Goal: Information Seeking & Learning: Check status

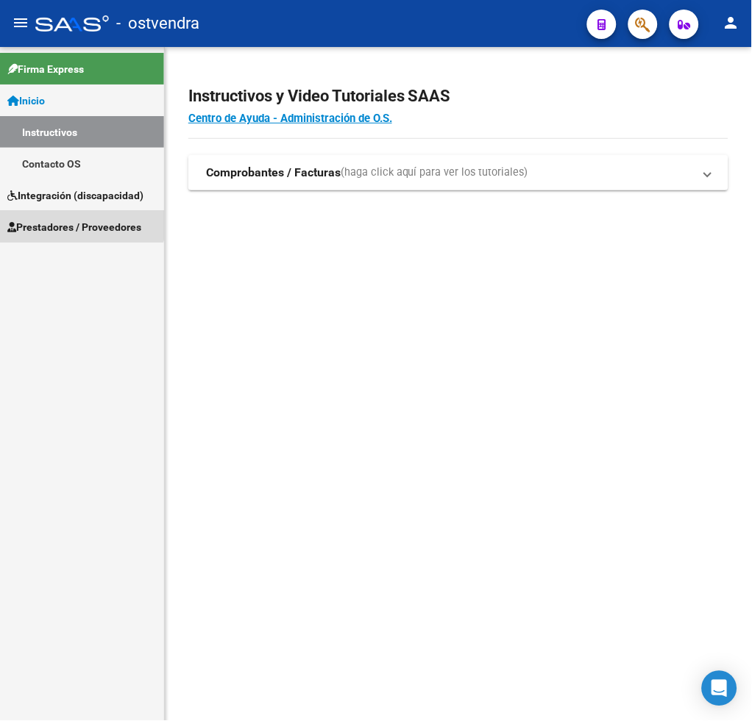
click at [69, 221] on span "Prestadores / Proveedores" at bounding box center [74, 227] width 134 height 16
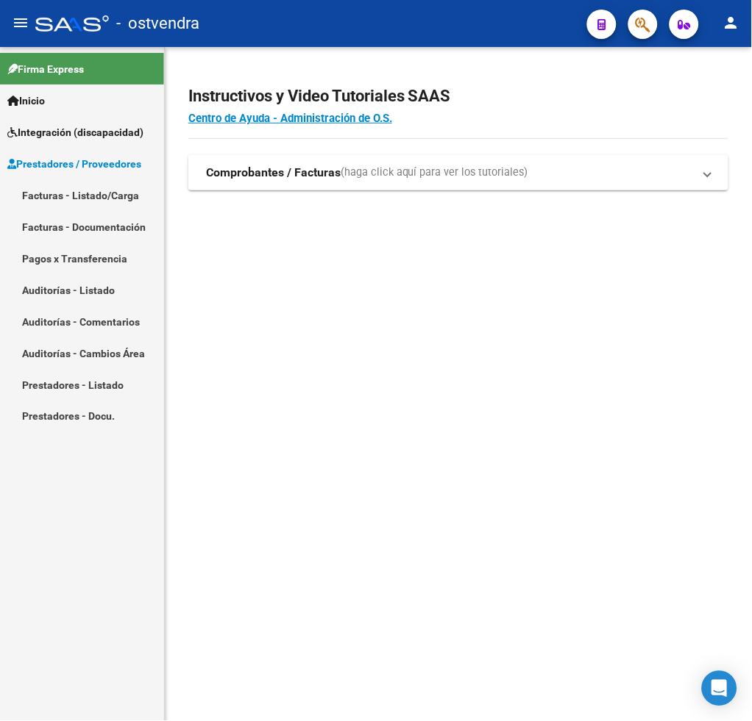
click at [78, 198] on link "Facturas - Listado/Carga" at bounding box center [82, 195] width 164 height 32
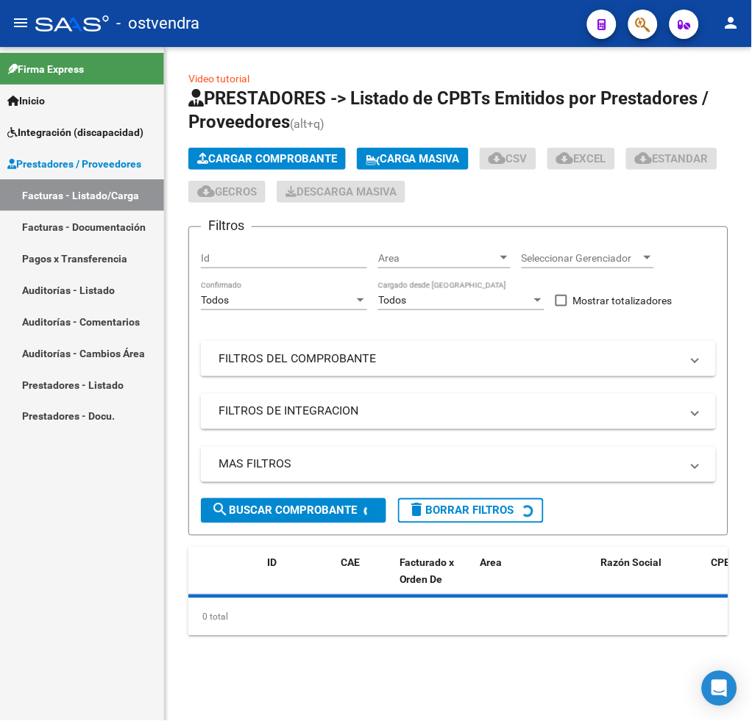
click at [310, 344] on mat-expansion-panel-header "FILTROS DEL COMPROBANTE" at bounding box center [458, 358] width 515 height 35
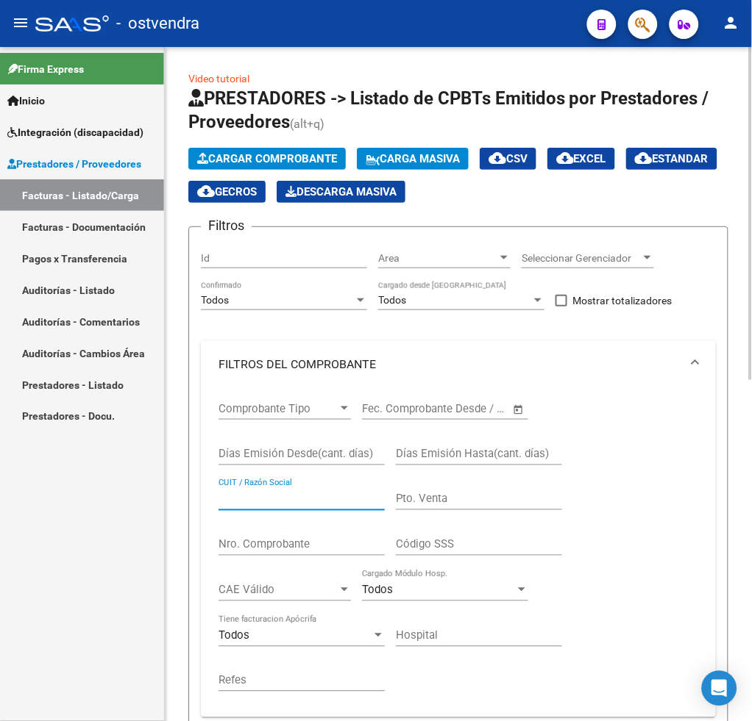
paste input "30715214195"
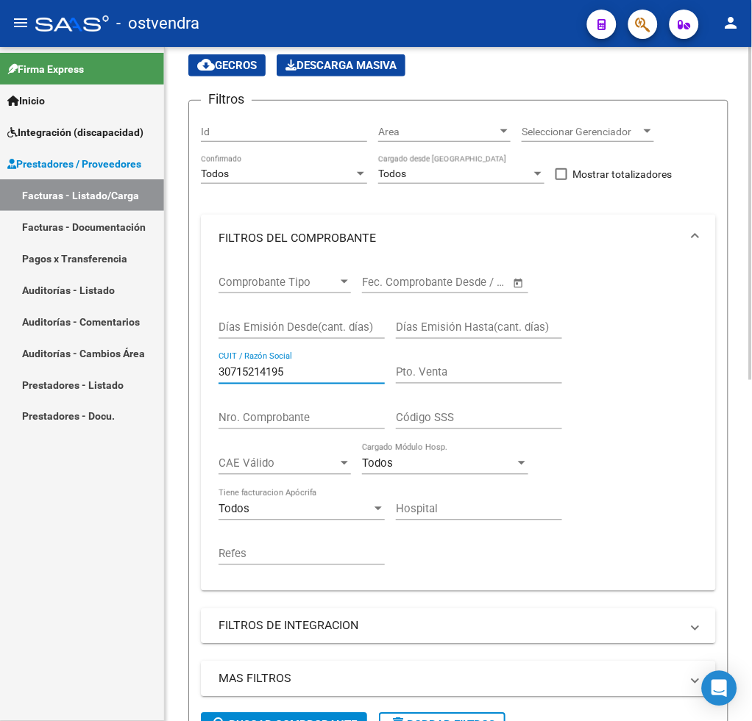
scroll to position [294, 0]
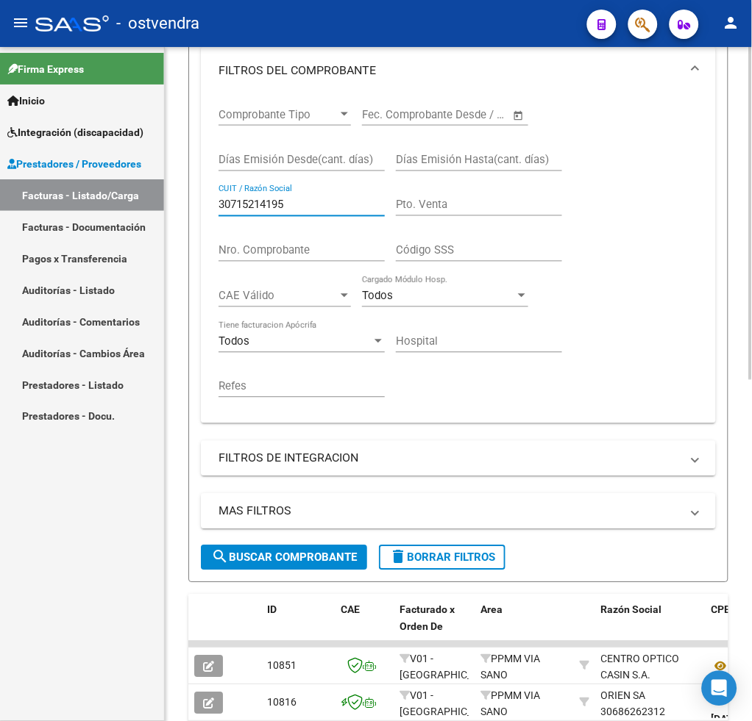
click at [262, 564] on button "search Buscar Comprobante" at bounding box center [284, 558] width 166 height 25
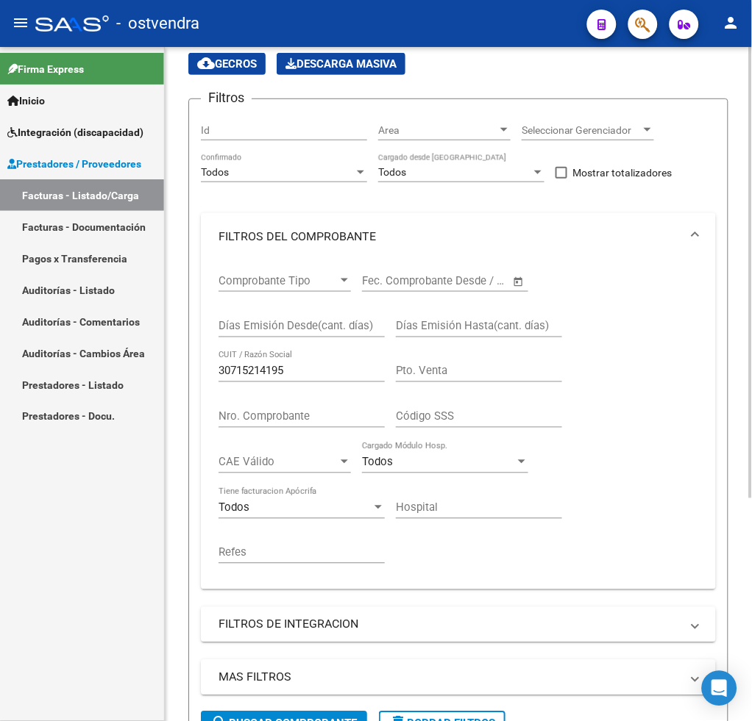
scroll to position [332, 0]
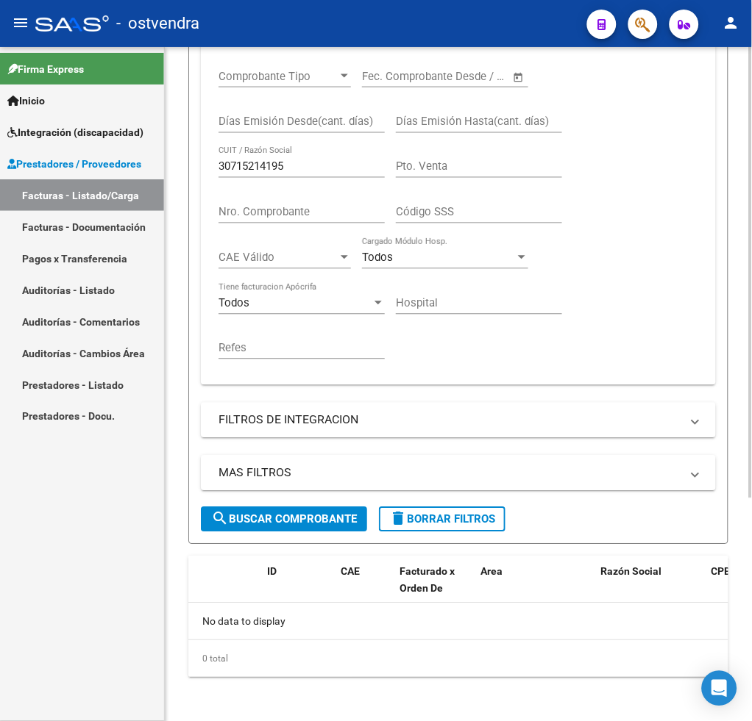
drag, startPoint x: 302, startPoint y: 157, endPoint x: 212, endPoint y: 162, distance: 90.6
click at [212, 162] on div "Comprobante Tipo Comprobante Tipo Fecha inicio – Fecha fin Fec. Comprobante Des…" at bounding box center [458, 220] width 515 height 329
drag, startPoint x: 297, startPoint y: 170, endPoint x: 85, endPoint y: 165, distance: 211.9
click at [85, 165] on mat-sidenav-container "Firma Express Inicio Instructivos Contacto OS Integración (discapacidad) Certif…" at bounding box center [376, 384] width 752 height 674
paste input "27338443744"
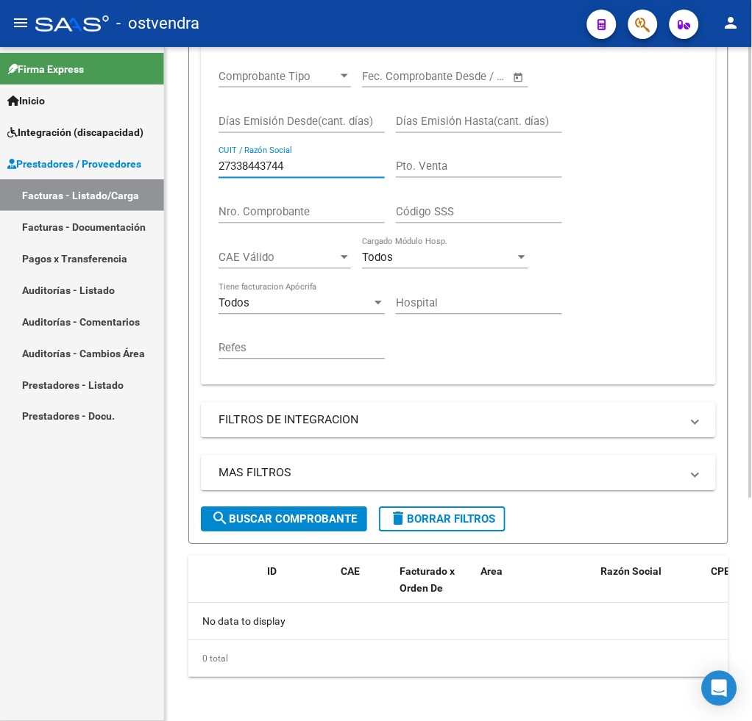
type input "27338443744"
click at [244, 524] on button "search Buscar Comprobante" at bounding box center [284, 519] width 166 height 25
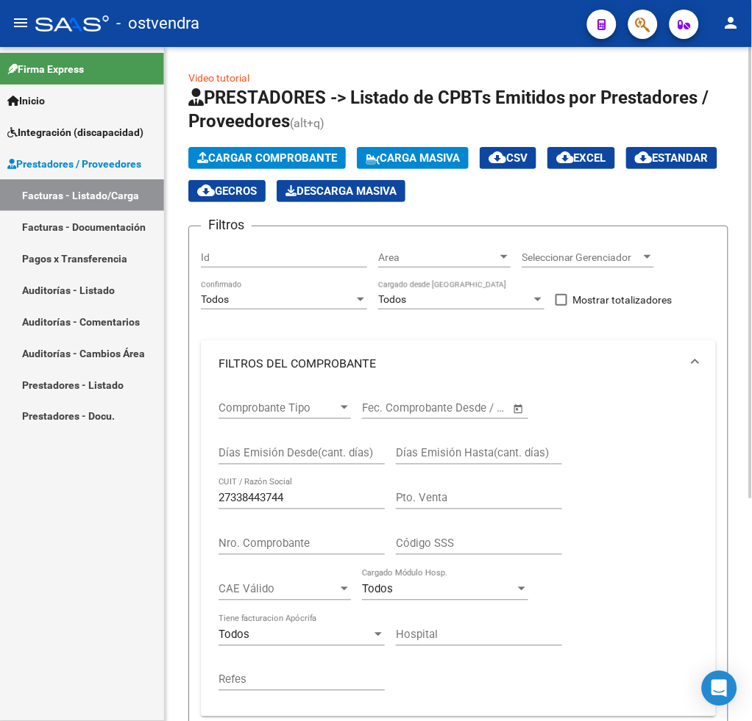
scroll to position [0, 0]
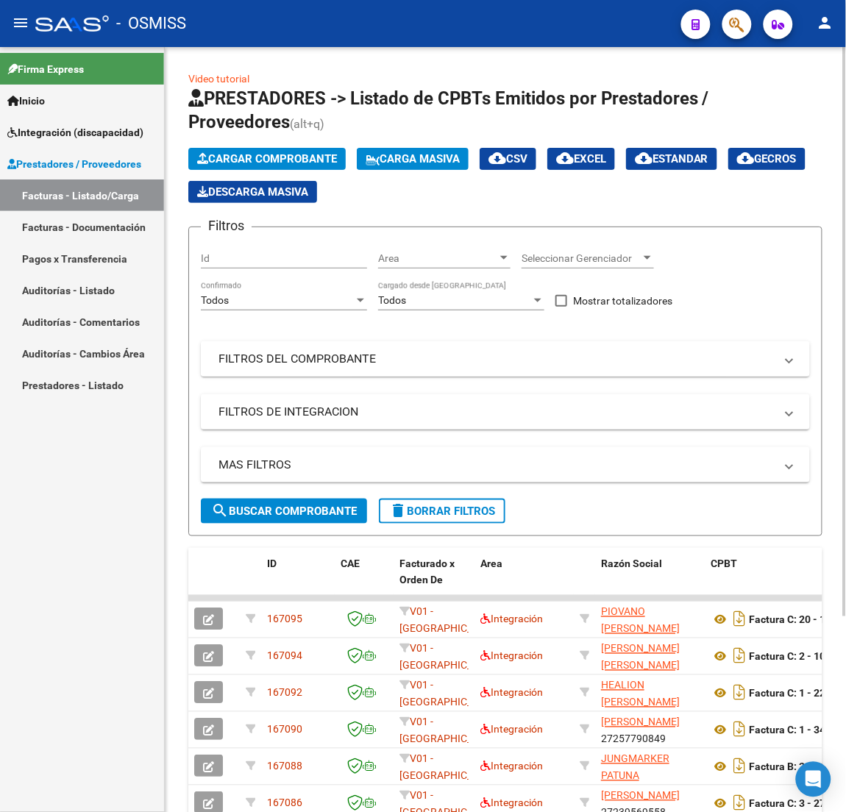
click at [325, 360] on mat-panel-title "FILTROS DEL COMPROBANTE" at bounding box center [496, 359] width 556 height 16
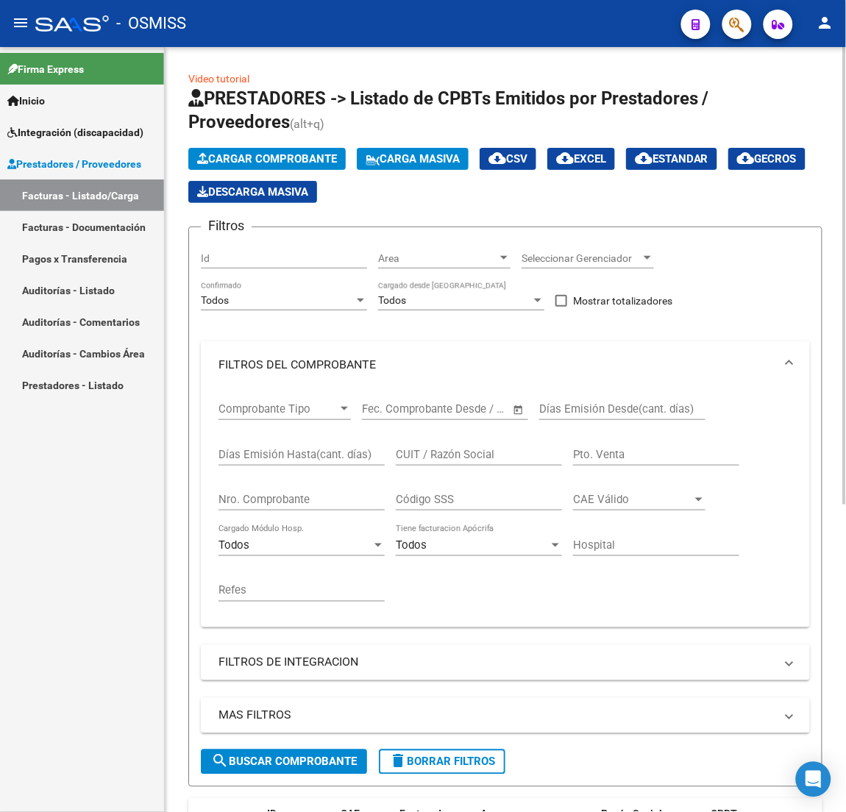
scroll to position [110, 0]
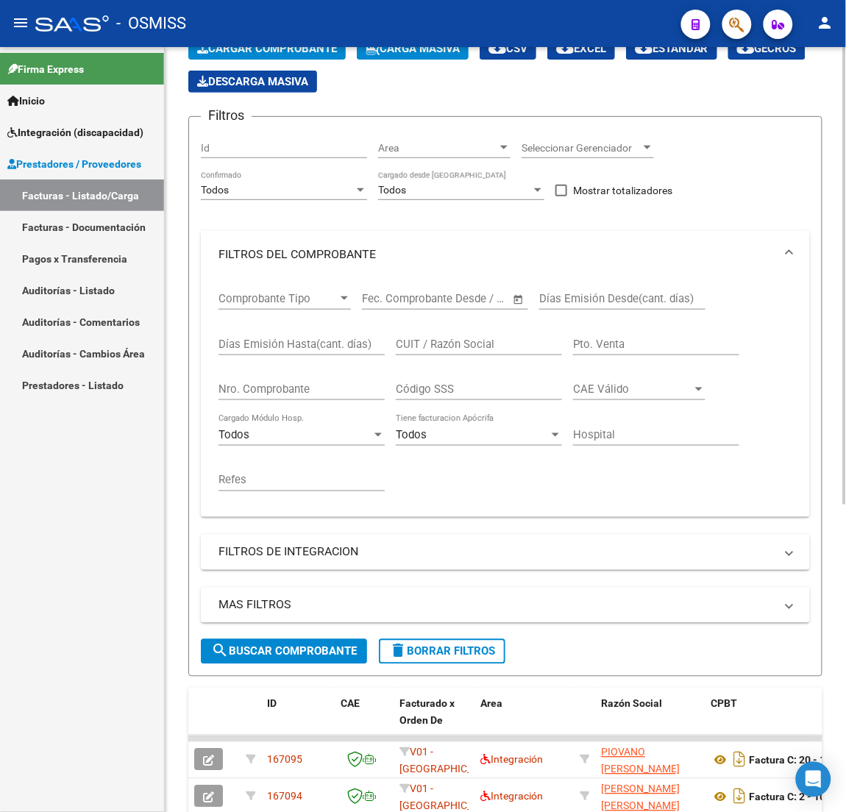
drag, startPoint x: 434, startPoint y: 333, endPoint x: 468, endPoint y: 346, distance: 36.8
click at [468, 346] on input "CUIT / Razón Social" at bounding box center [479, 344] width 166 height 13
paste input "27338443744"
type input "27338443744"
click at [296, 651] on span "search Buscar Comprobante" at bounding box center [284, 651] width 146 height 13
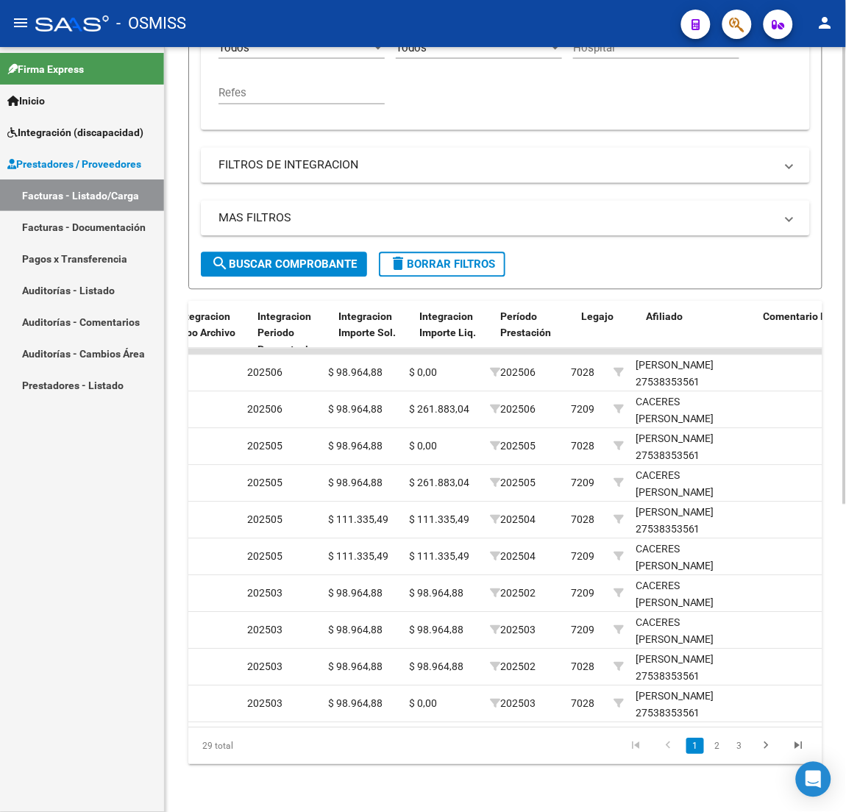
scroll to position [0, 1683]
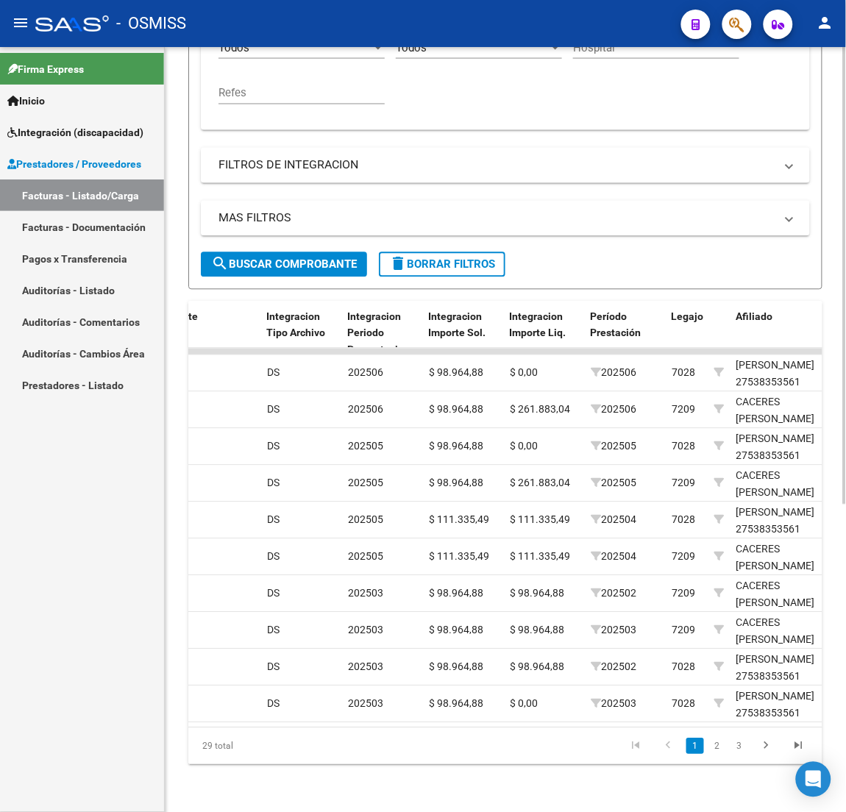
click at [460, 258] on span "delete Borrar Filtros" at bounding box center [442, 264] width 106 height 13
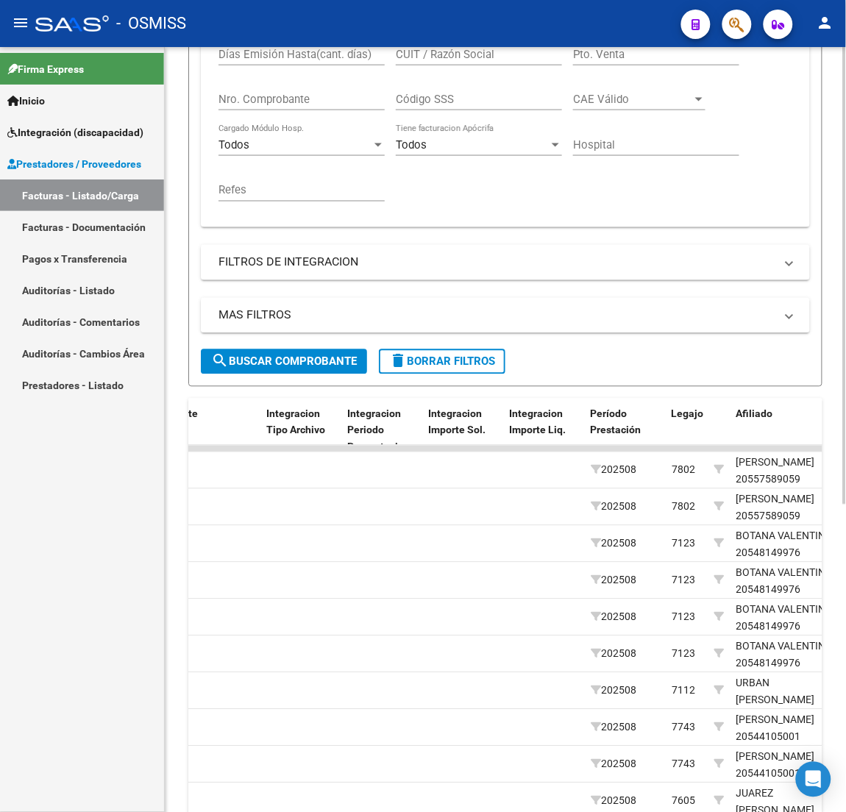
scroll to position [293, 0]
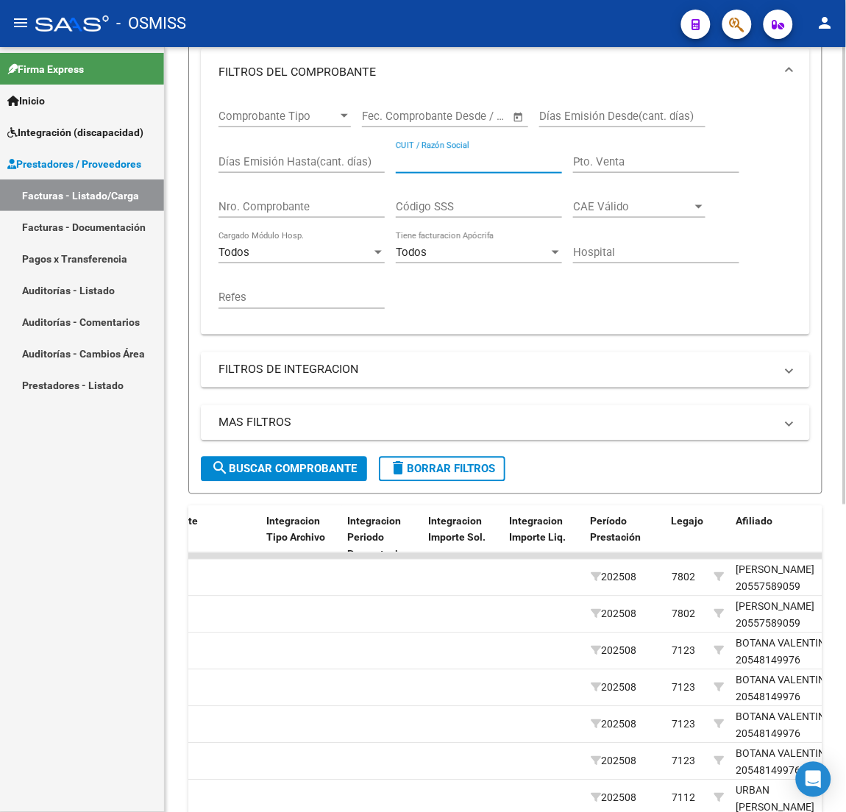
paste input "27203680495"
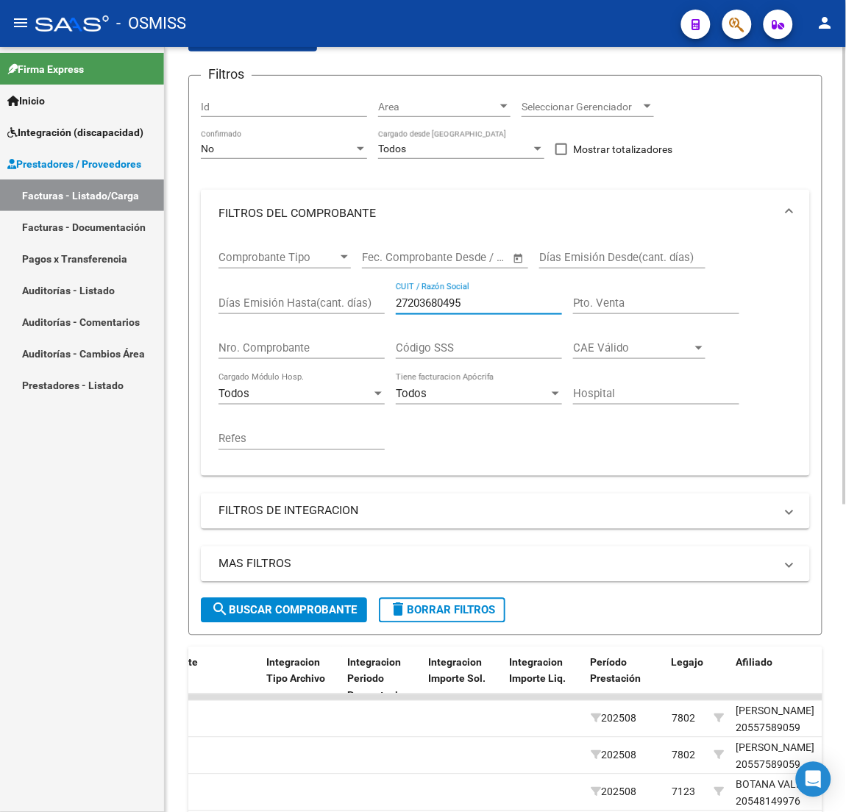
scroll to position [0, 0]
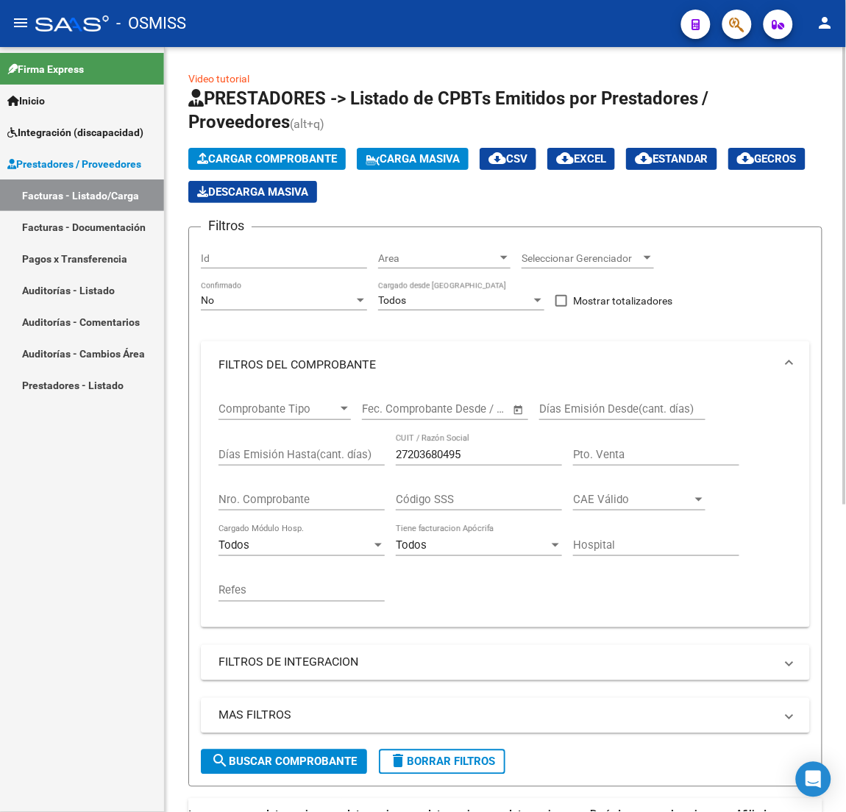
click at [299, 310] on div "No Confirmado" at bounding box center [284, 295] width 166 height 29
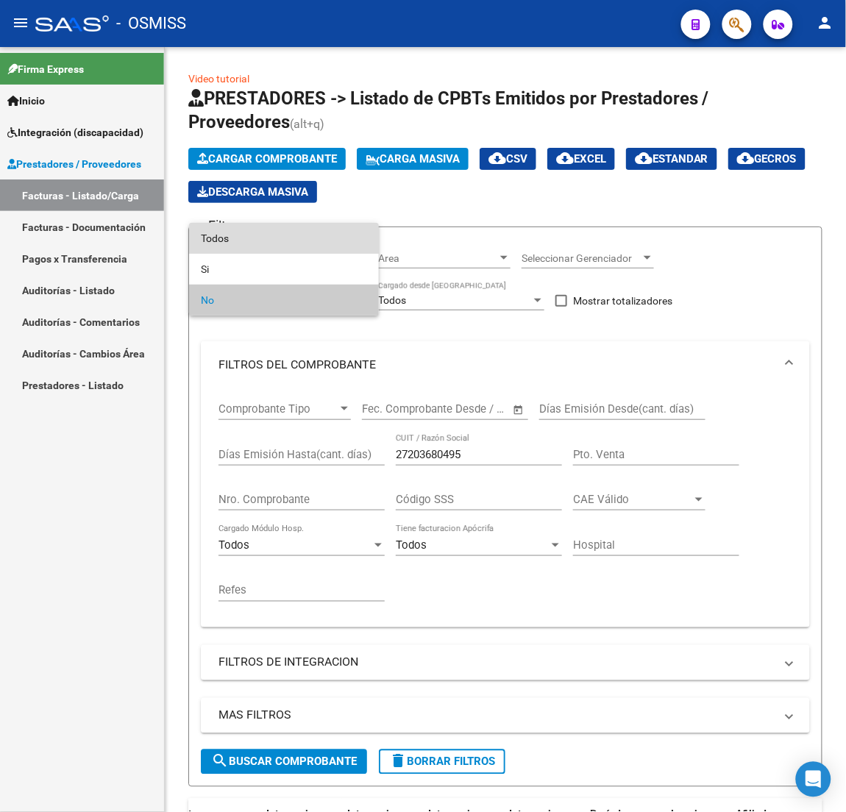
click at [249, 240] on span "Todos" at bounding box center [284, 238] width 166 height 31
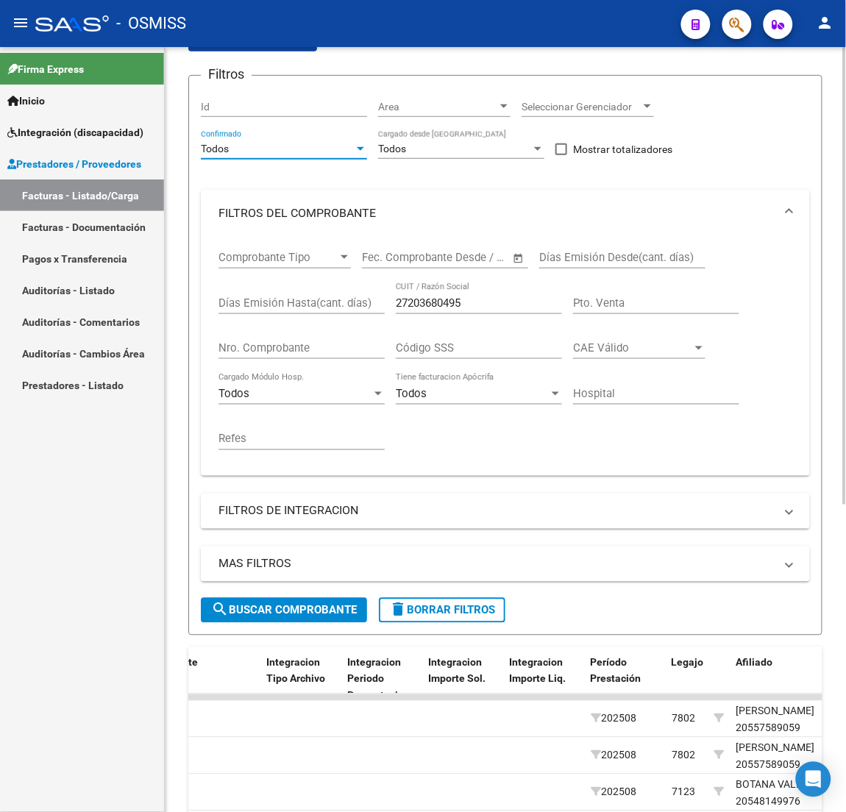
scroll to position [330, 0]
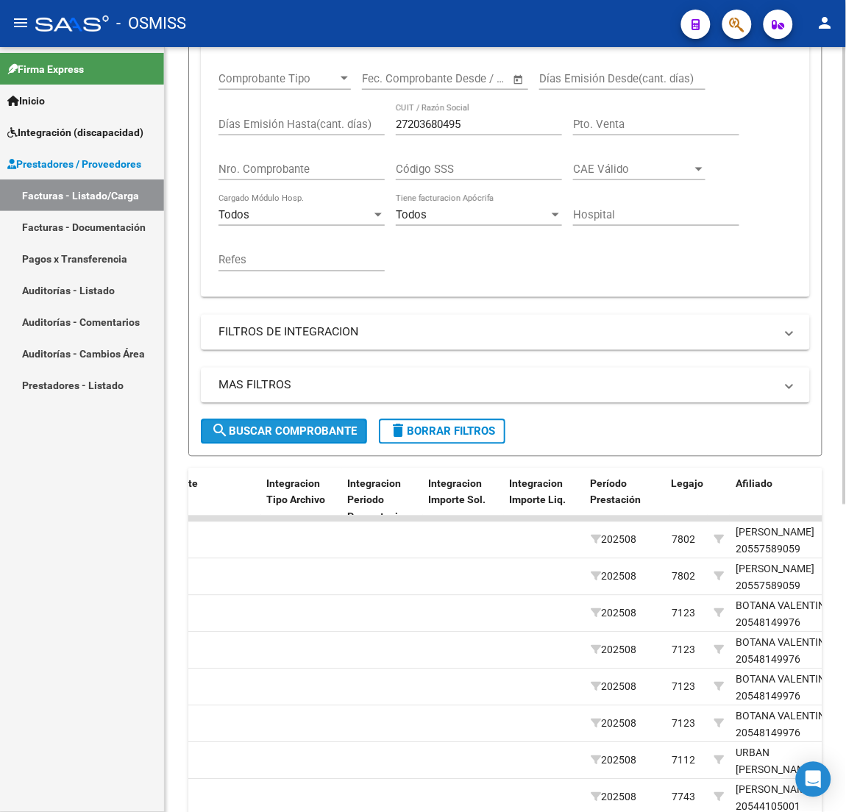
click at [343, 425] on span "search Buscar Comprobante" at bounding box center [284, 431] width 146 height 13
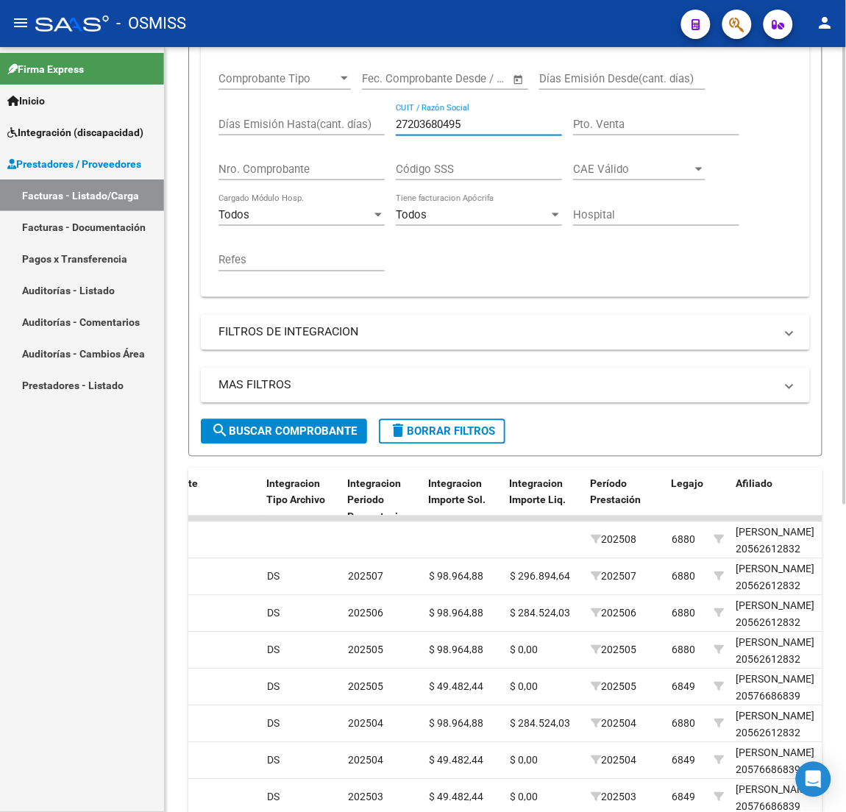
drag, startPoint x: 425, startPoint y: 121, endPoint x: 190, endPoint y: 121, distance: 234.6
click at [190, 121] on form "Filtros Id Area Area Seleccionar Gerenciador Seleccionar Gerenciador Todos Conf…" at bounding box center [505, 176] width 634 height 560
paste input "3383941024"
click at [329, 425] on span "search Buscar Comprobante" at bounding box center [284, 431] width 146 height 13
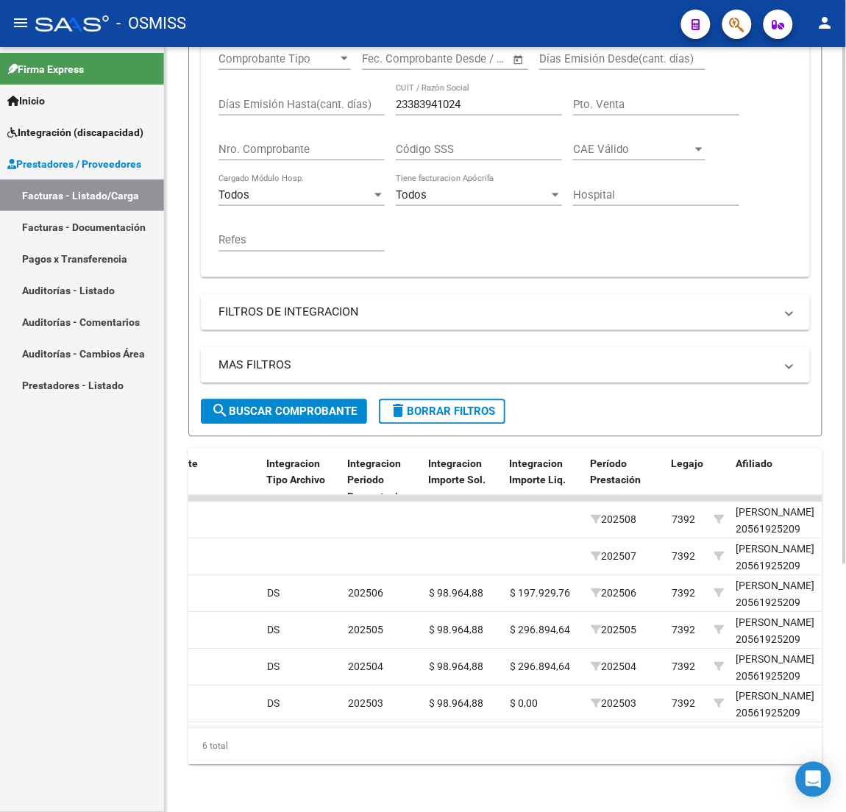
scroll to position [255, 0]
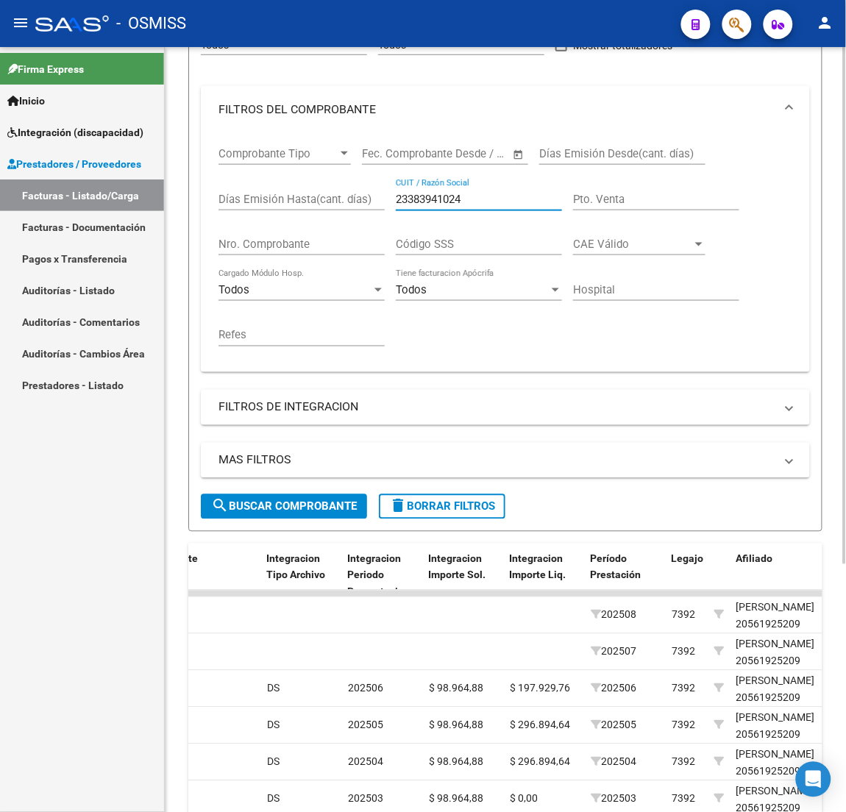
drag, startPoint x: 483, startPoint y: 190, endPoint x: 308, endPoint y: 188, distance: 175.0
click at [312, 187] on div "Comprobante Tipo Comprobante Tipo Fecha inicio – Fecha fin Fec. Comprobante Des…" at bounding box center [505, 246] width 574 height 227
paste input "727571"
click at [241, 532] on div "Video tutorial PRESTADORES -> Listado de CPBTs Emitidos por Prestadores / Prove…" at bounding box center [505, 337] width 634 height 1044
click at [241, 511] on span "search Buscar Comprobante" at bounding box center [284, 506] width 146 height 13
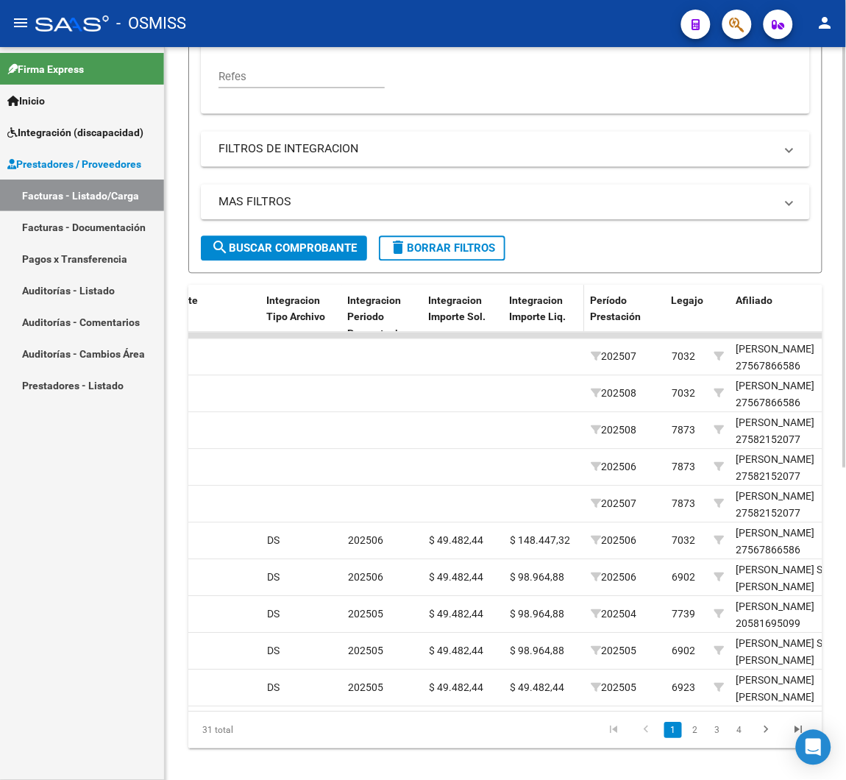
scroll to position [293, 0]
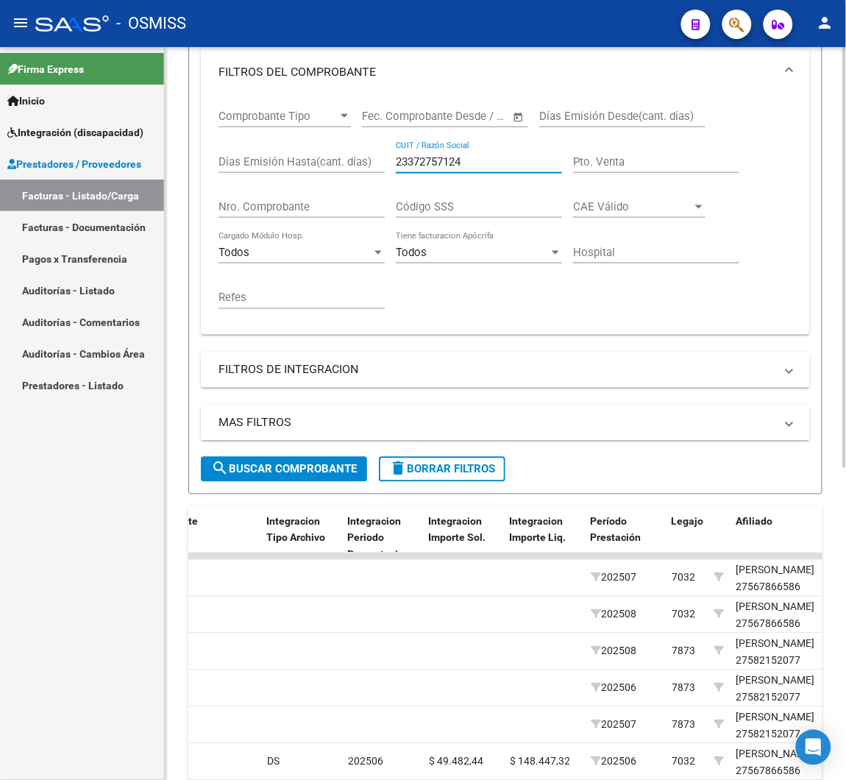
drag, startPoint x: 469, startPoint y: 160, endPoint x: 343, endPoint y: 160, distance: 126.5
click at [343, 160] on div "Comprobante Tipo Comprobante Tipo Fecha inicio – Fecha fin Fec. Comprobante Des…" at bounding box center [505, 209] width 574 height 227
paste input "7373740565"
click at [338, 483] on form "Filtros Id Area Area Seleccionar Gerenciador Seleccionar Gerenciador Todos Conf…" at bounding box center [505, 214] width 634 height 560
click at [318, 468] on span "search Buscar Comprobante" at bounding box center [284, 469] width 146 height 13
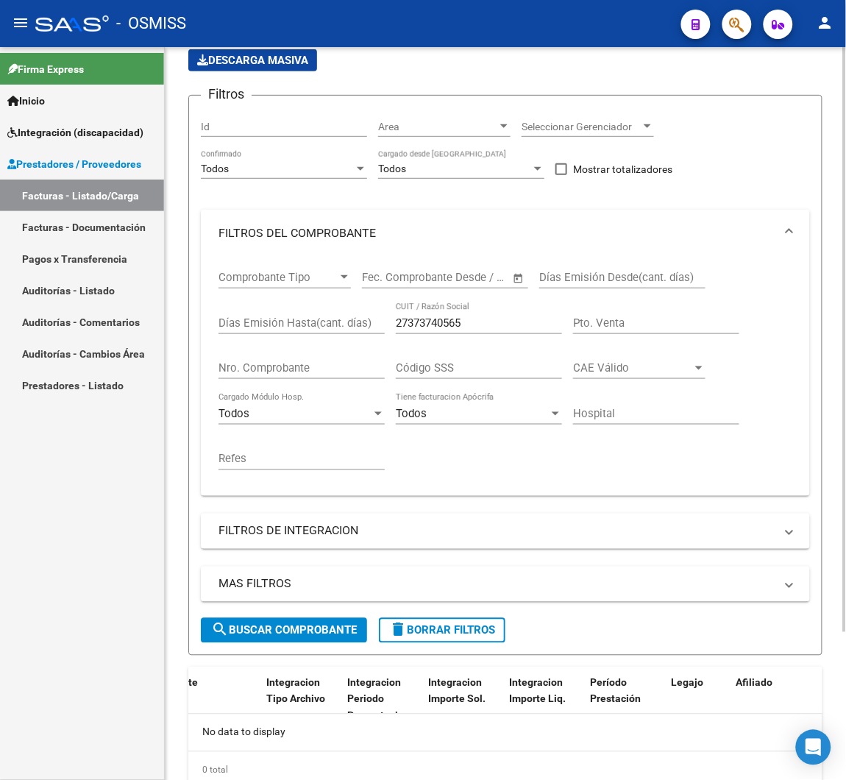
scroll to position [186, 0]
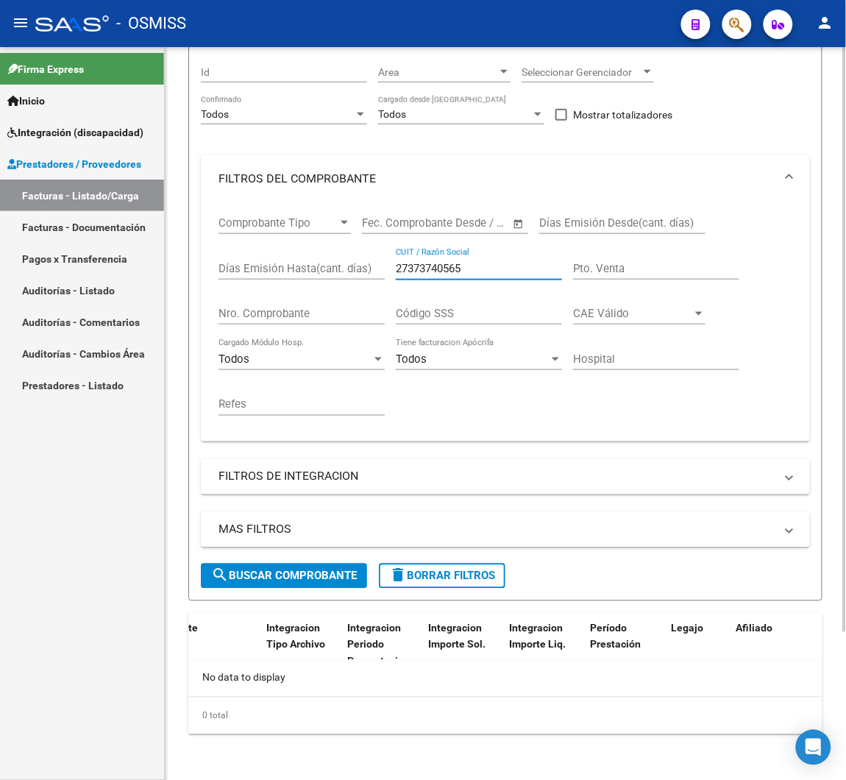
drag, startPoint x: 492, startPoint y: 270, endPoint x: 213, endPoint y: 288, distance: 279.3
click at [213, 284] on div "Comprobante Tipo Comprobante Tipo Fecha inicio – Fecha fin Fec. Comprobante Des…" at bounding box center [505, 321] width 609 height 239
paste input "408348590"
click at [325, 574] on span "search Buscar Comprobante" at bounding box center [284, 575] width 146 height 13
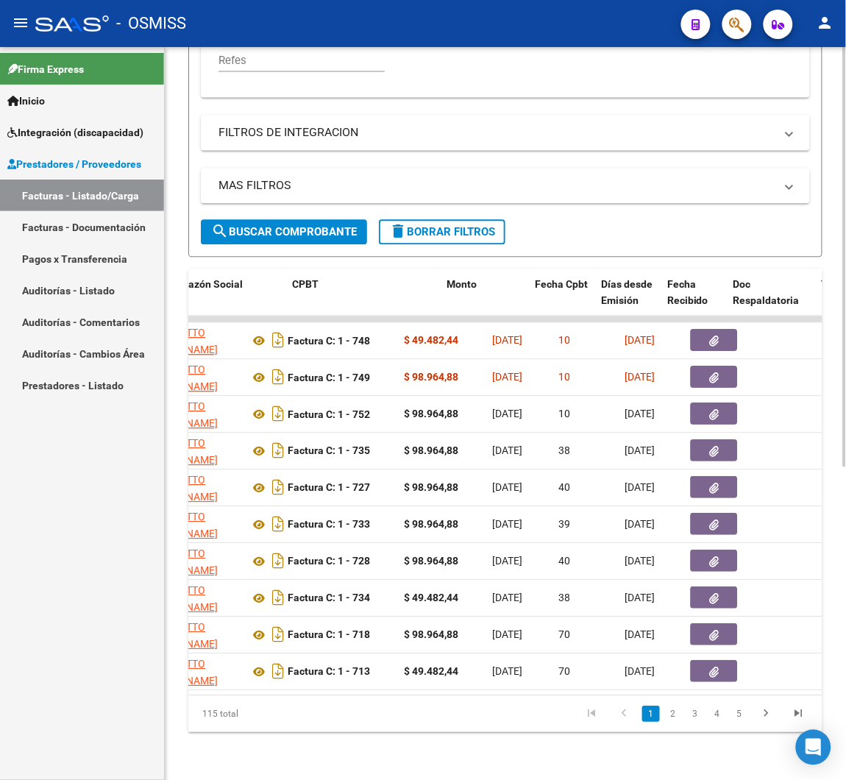
scroll to position [0, 419]
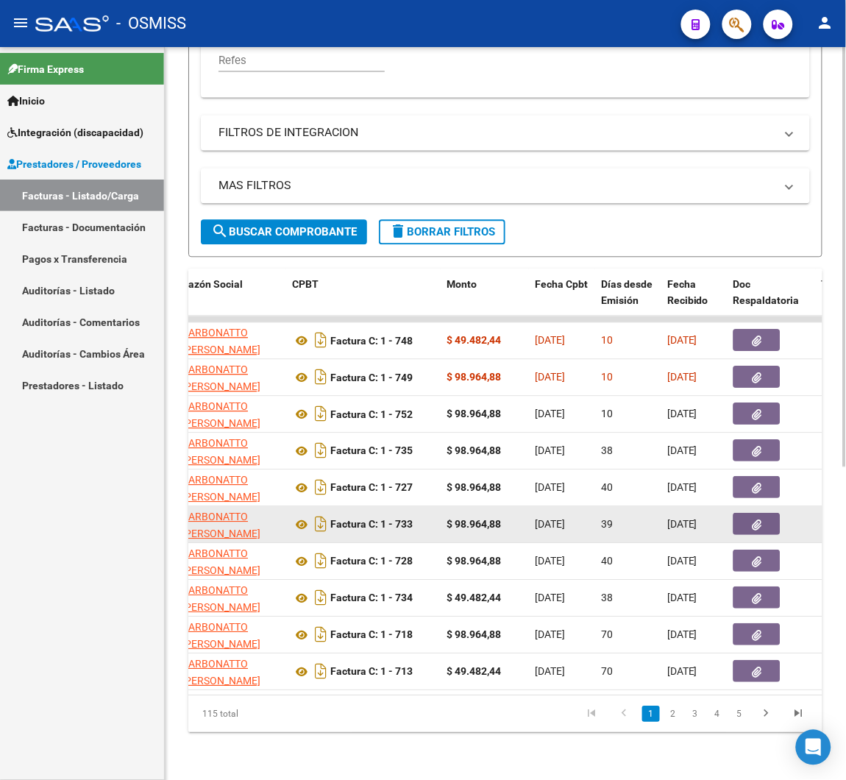
click at [744, 513] on button "button" at bounding box center [756, 524] width 47 height 22
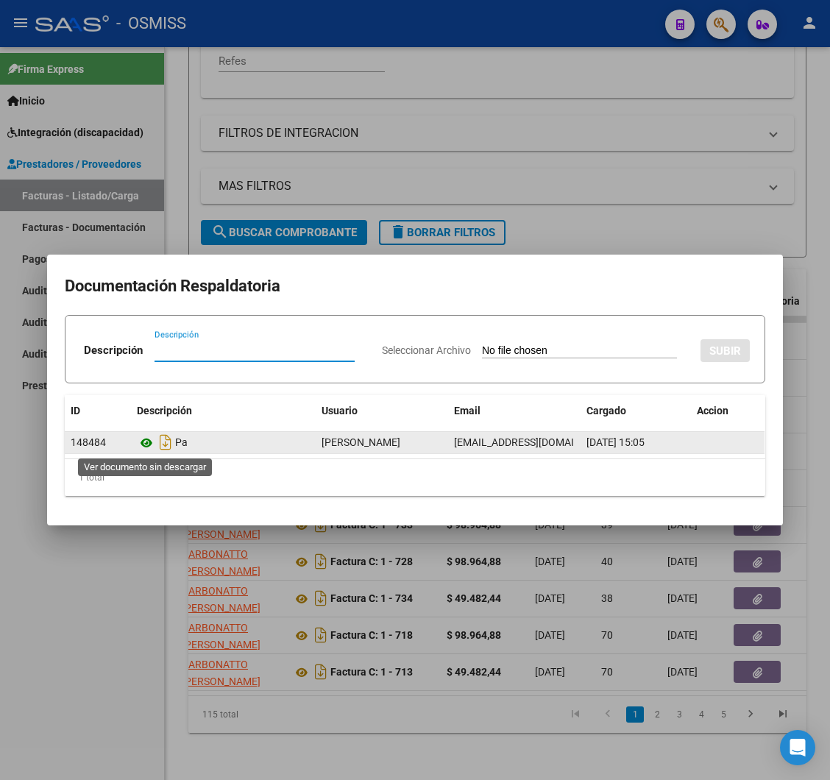
click at [145, 437] on icon at bounding box center [146, 443] width 19 height 18
click at [146, 441] on icon at bounding box center [146, 443] width 19 height 18
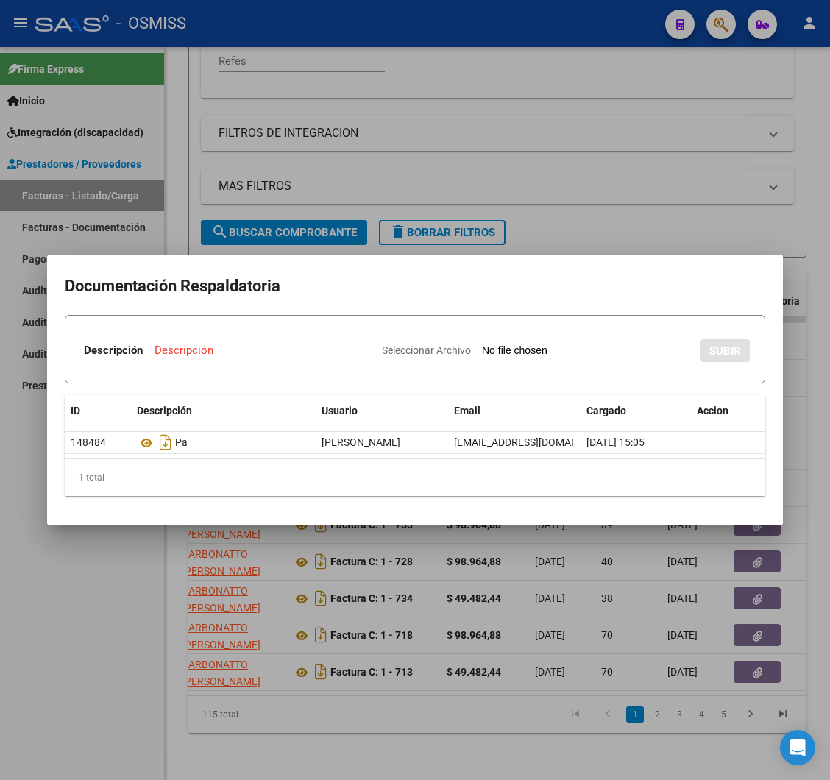
click at [127, 538] on div at bounding box center [415, 390] width 830 height 780
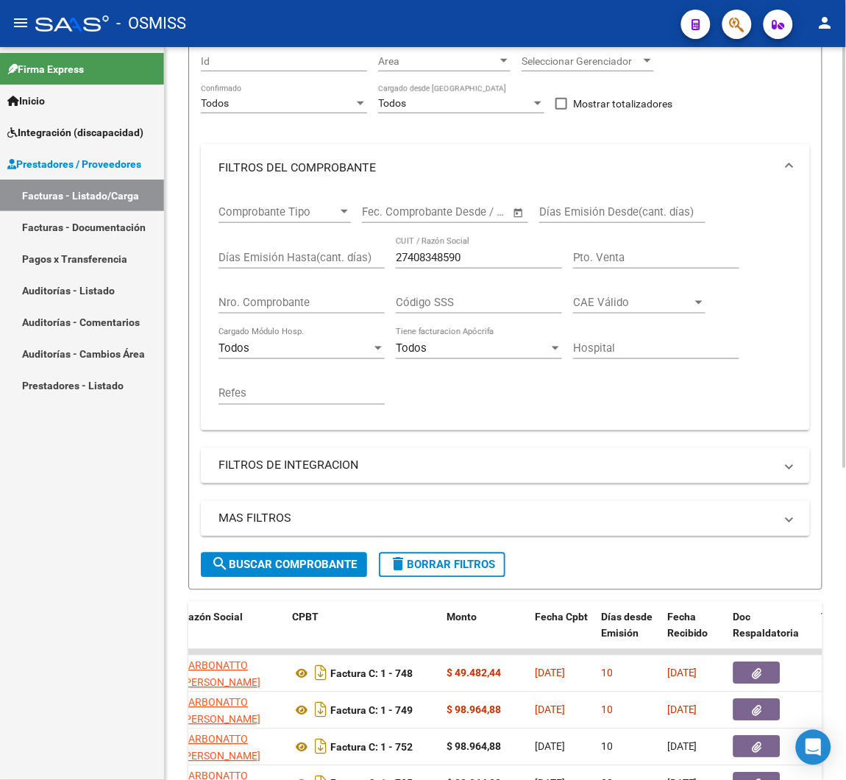
scroll to position [0, 0]
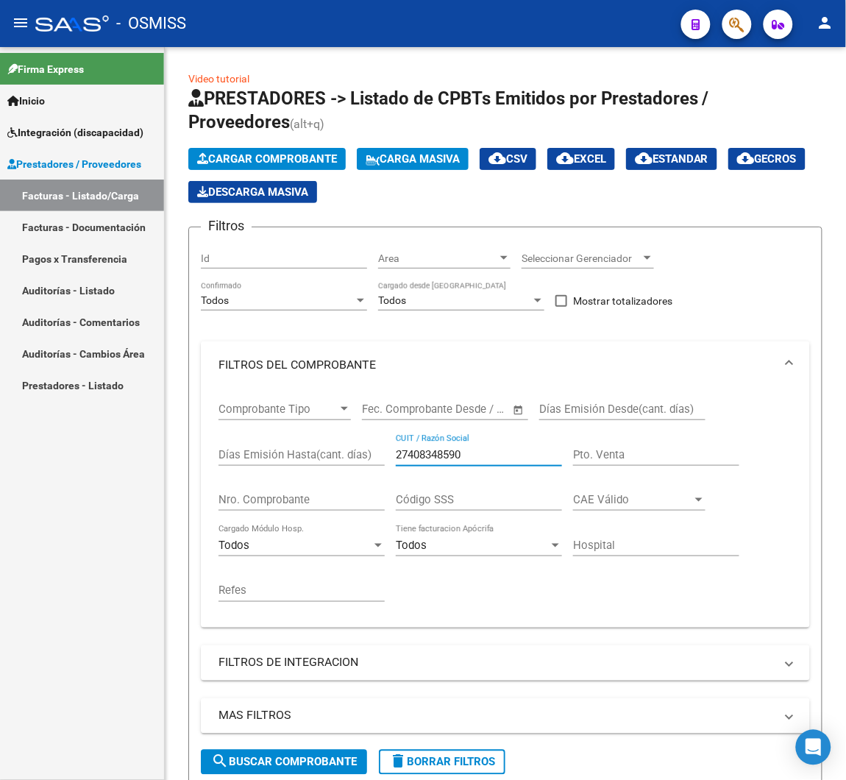
drag, startPoint x: 478, startPoint y: 452, endPoint x: 157, endPoint y: 454, distance: 320.7
click at [158, 452] on mat-sidenav-container "Firma Express Inicio Instructivos Contacto OS Integración (discapacidad) Legajo…" at bounding box center [423, 413] width 846 height 733
paste input "2356760"
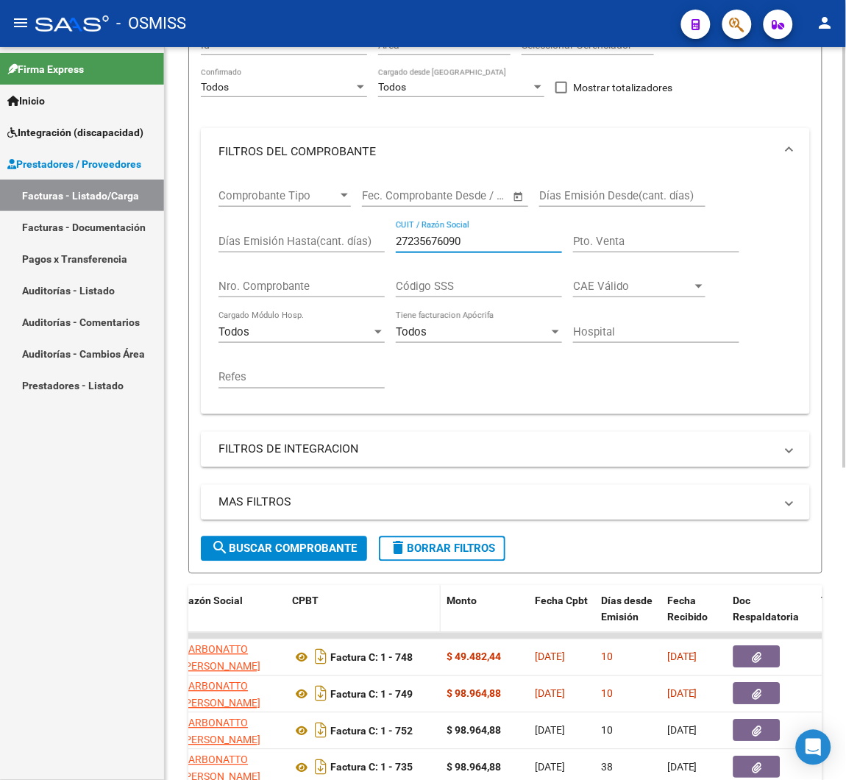
scroll to position [221, 0]
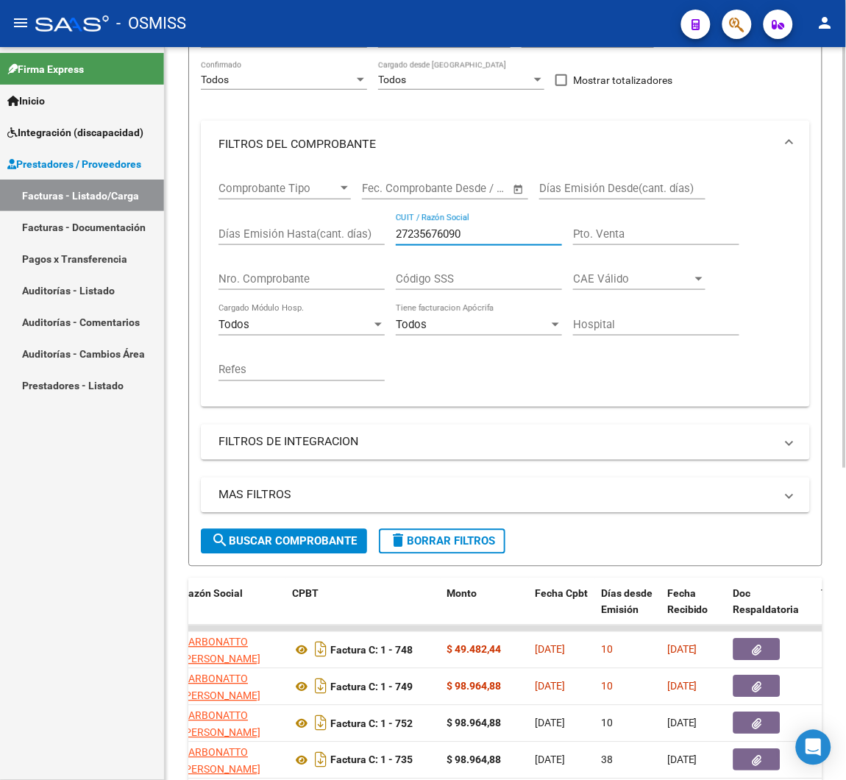
type input "27235676090"
click at [281, 552] on form "Filtros Id Area Area Seleccionar Gerenciador Seleccionar Gerenciador Todos Conf…" at bounding box center [505, 286] width 634 height 560
click at [281, 549] on button "search Buscar Comprobante" at bounding box center [284, 541] width 166 height 25
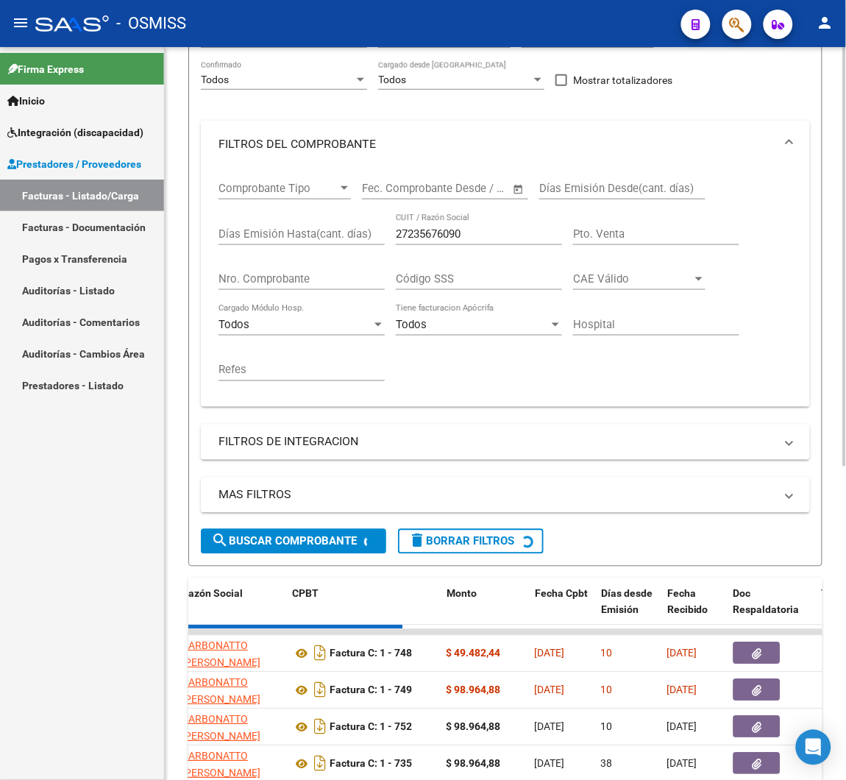
click at [347, 480] on mat-expansion-panel-header "MAS FILTROS" at bounding box center [505, 494] width 609 height 35
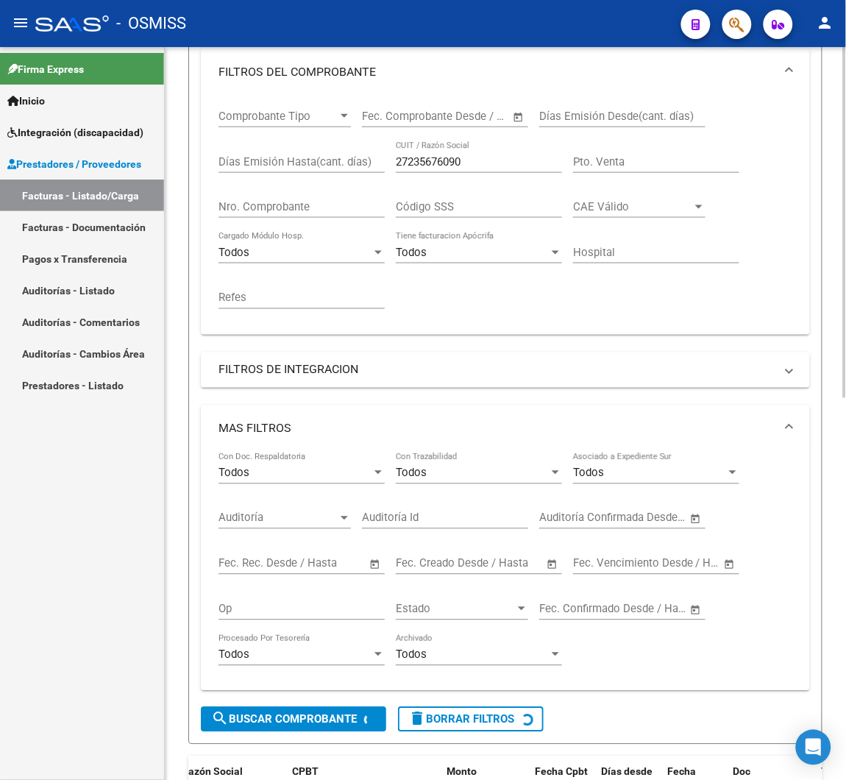
scroll to position [330, 0]
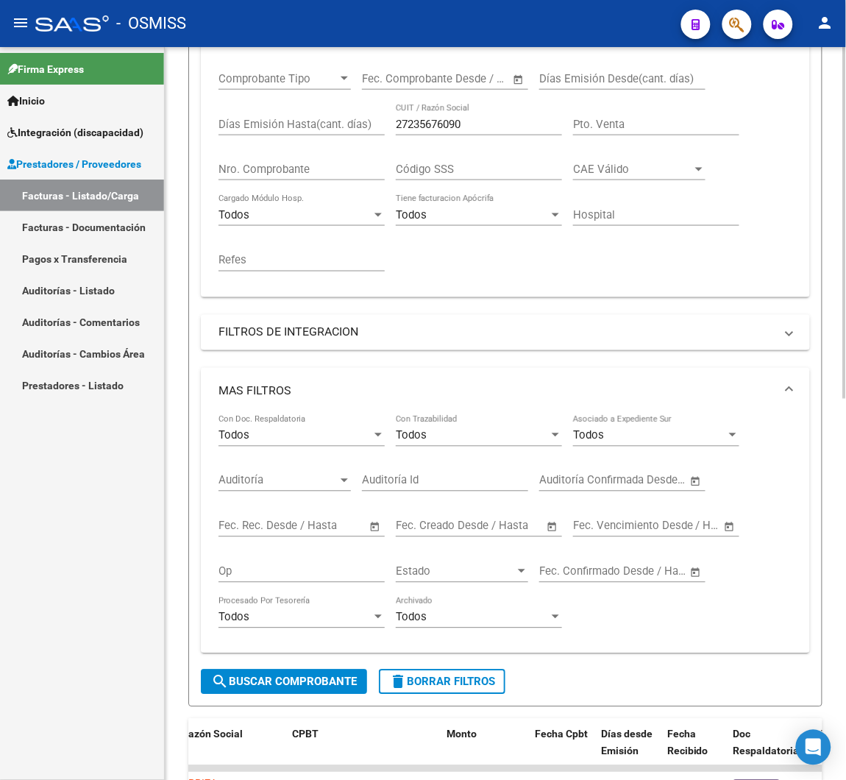
click at [310, 338] on mat-panel-title "FILTROS DE INTEGRACION" at bounding box center [496, 332] width 556 height 16
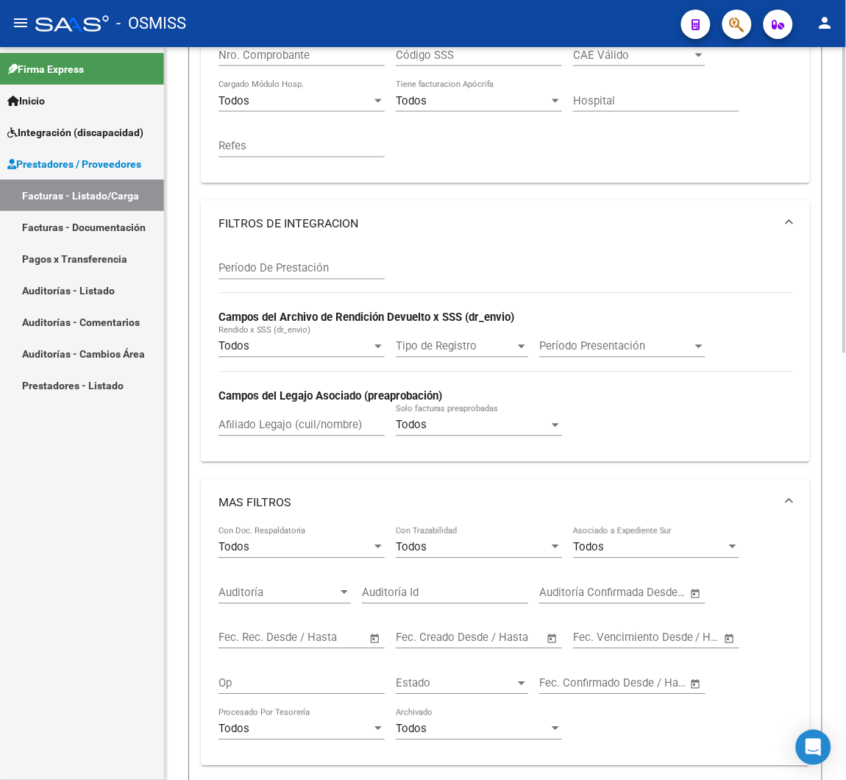
scroll to position [441, 0]
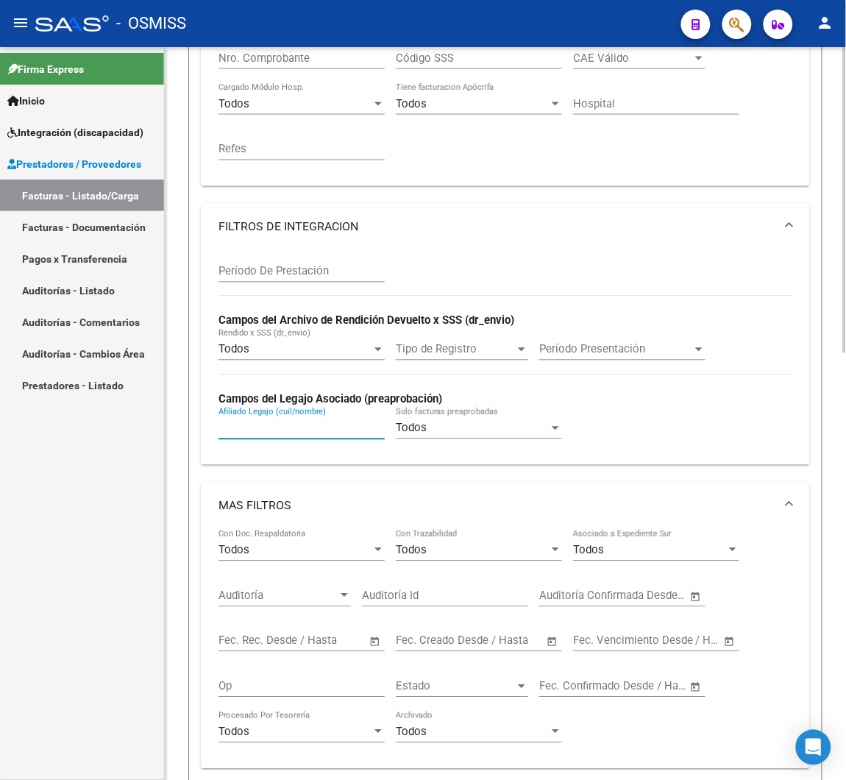
click at [277, 424] on input "Afiliado Legajo (cuil/nombre)" at bounding box center [301, 427] width 166 height 13
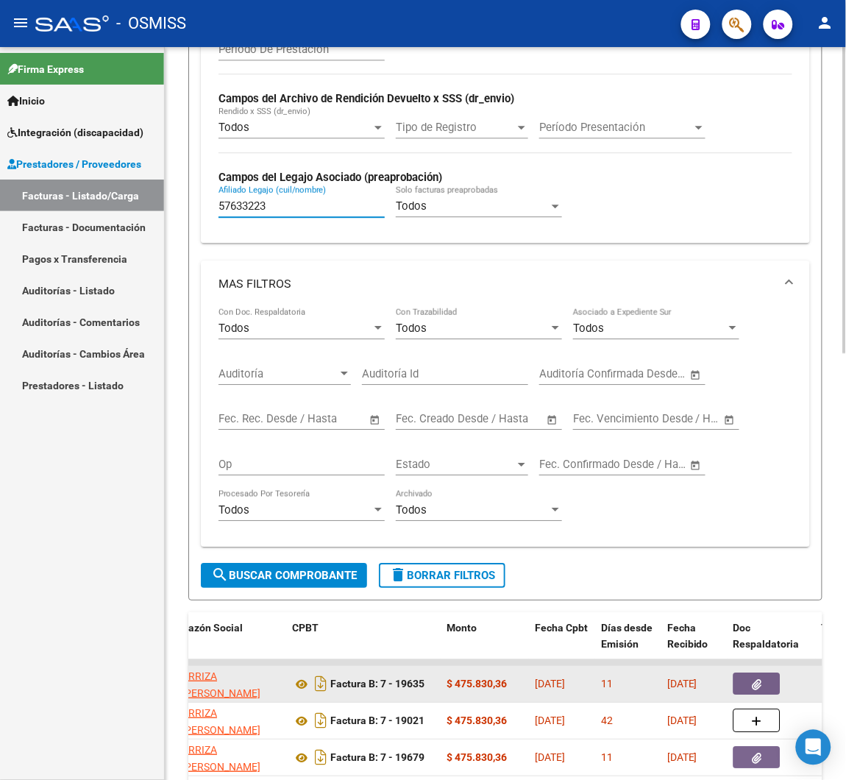
scroll to position [772, 0]
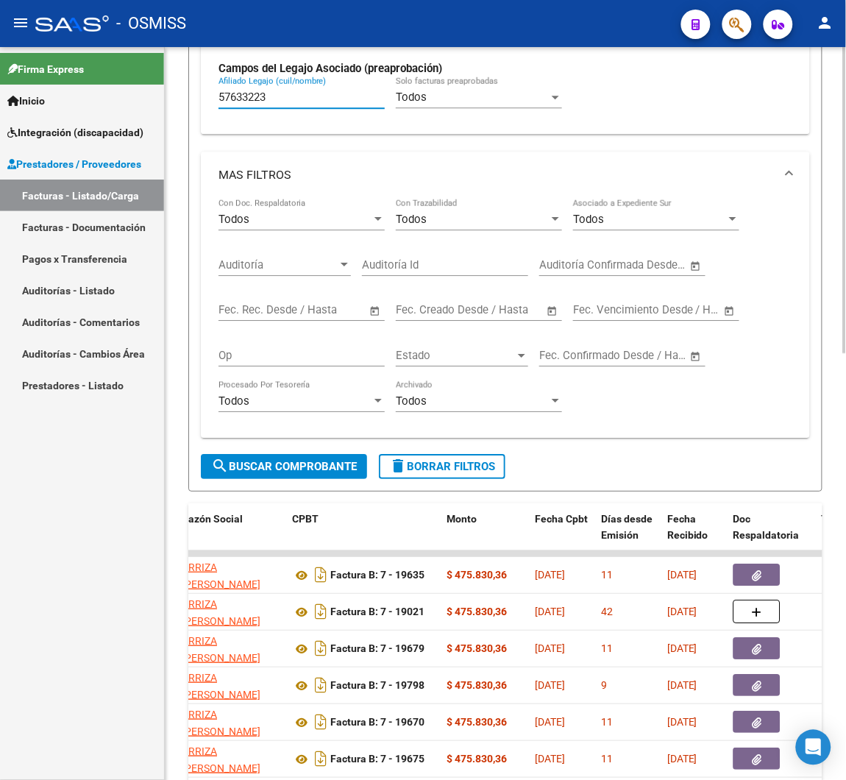
type input "57633223"
click at [277, 470] on span "search Buscar Comprobante" at bounding box center [284, 466] width 146 height 13
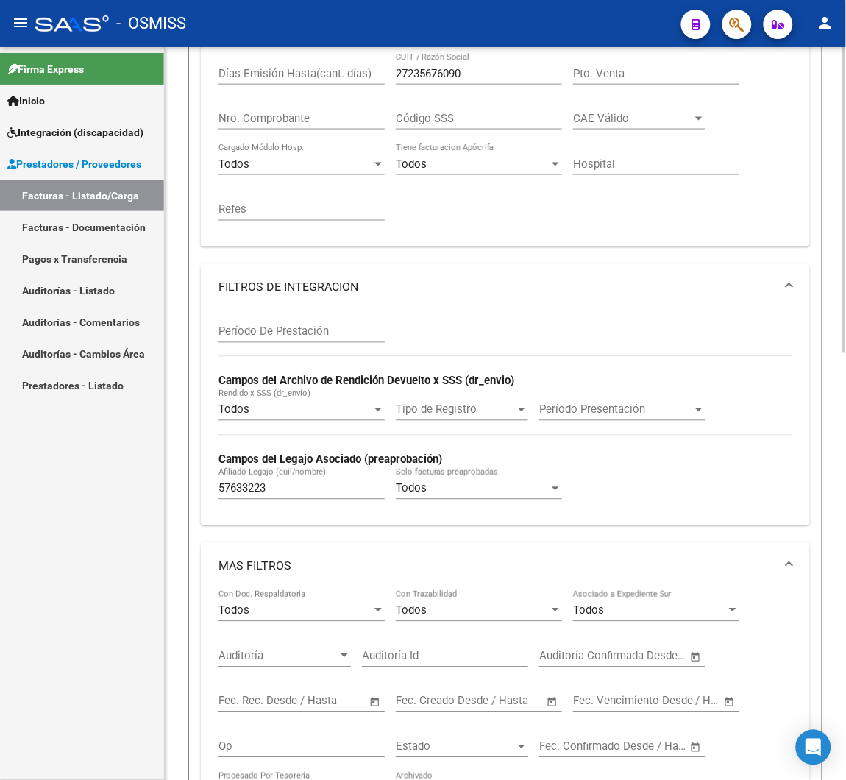
scroll to position [221, 0]
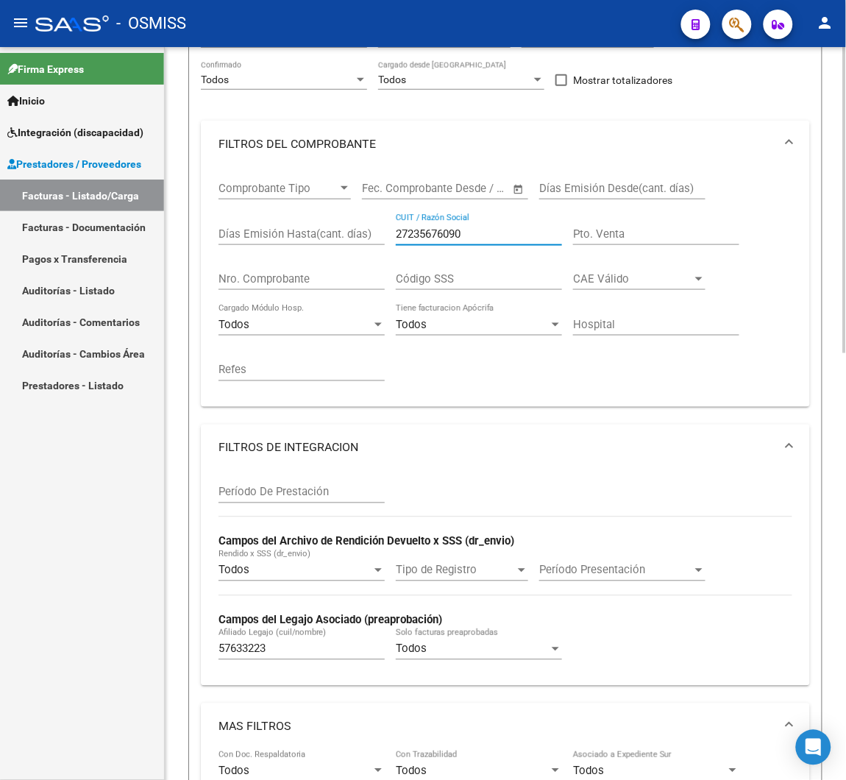
drag, startPoint x: 469, startPoint y: 230, endPoint x: 298, endPoint y: 230, distance: 171.4
click at [298, 230] on div "Comprobante Tipo Comprobante Tipo Fecha inicio – Fecha fin Fec. Comprobante Des…" at bounding box center [505, 281] width 574 height 227
paste input "30715167154"
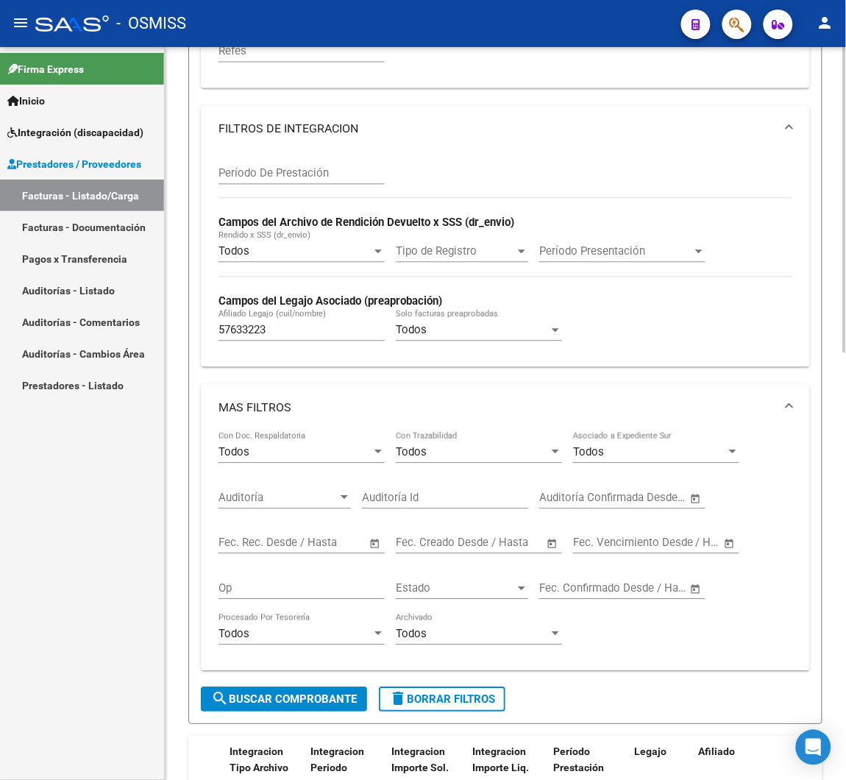
scroll to position [551, 0]
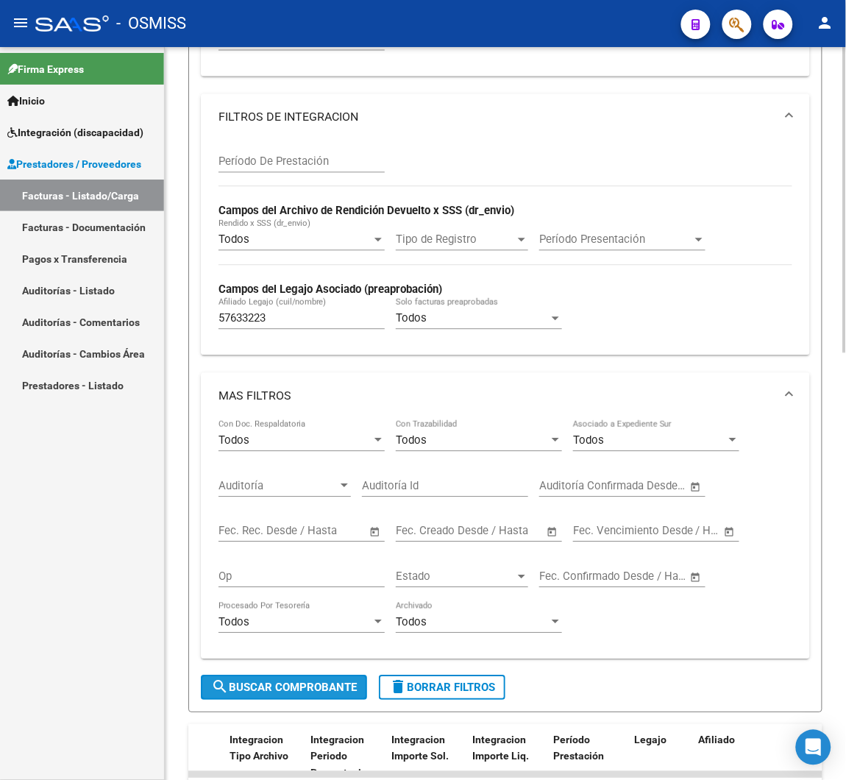
click at [249, 683] on span "search Buscar Comprobante" at bounding box center [284, 687] width 146 height 13
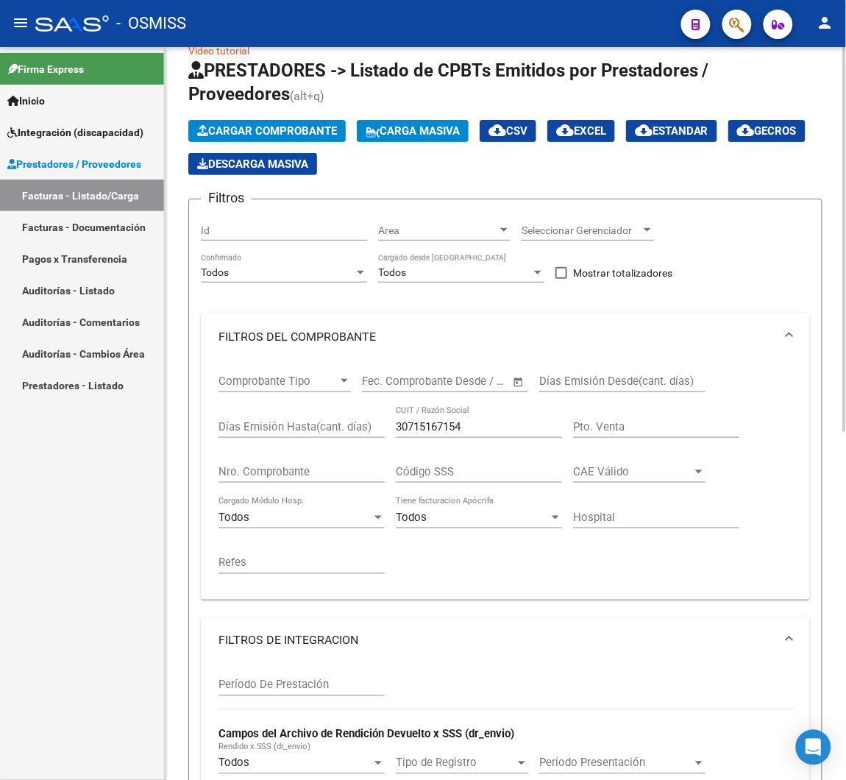
scroll to position [110, 0]
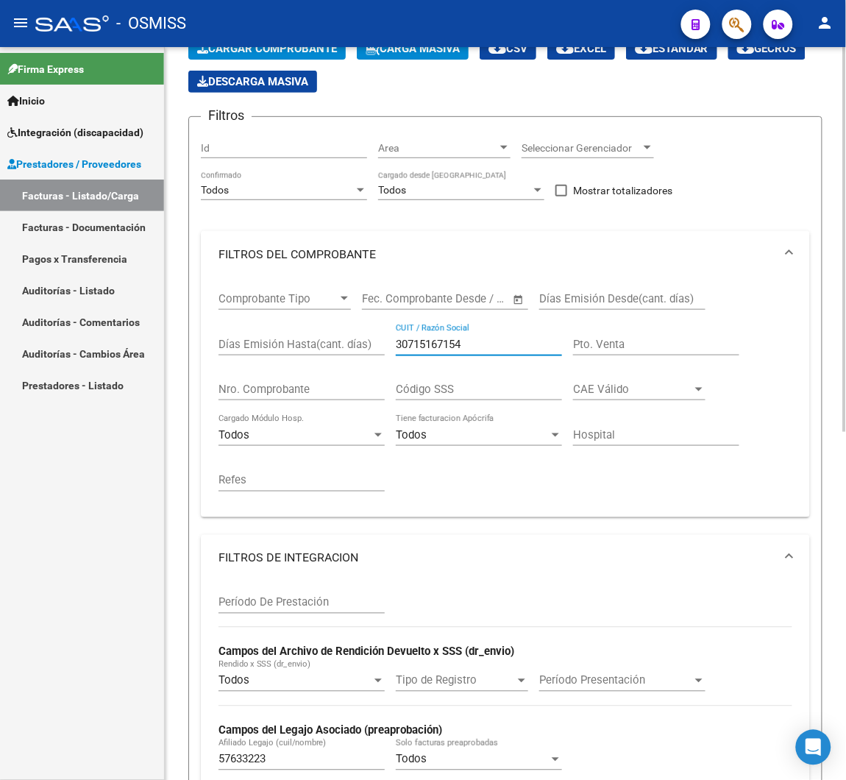
drag, startPoint x: 478, startPoint y: 341, endPoint x: 223, endPoint y: 336, distance: 255.2
click at [228, 335] on div "Comprobante Tipo Comprobante Tipo Fecha inicio – Fecha fin Fec. Comprobante Des…" at bounding box center [505, 391] width 574 height 227
paste input "27128020689"
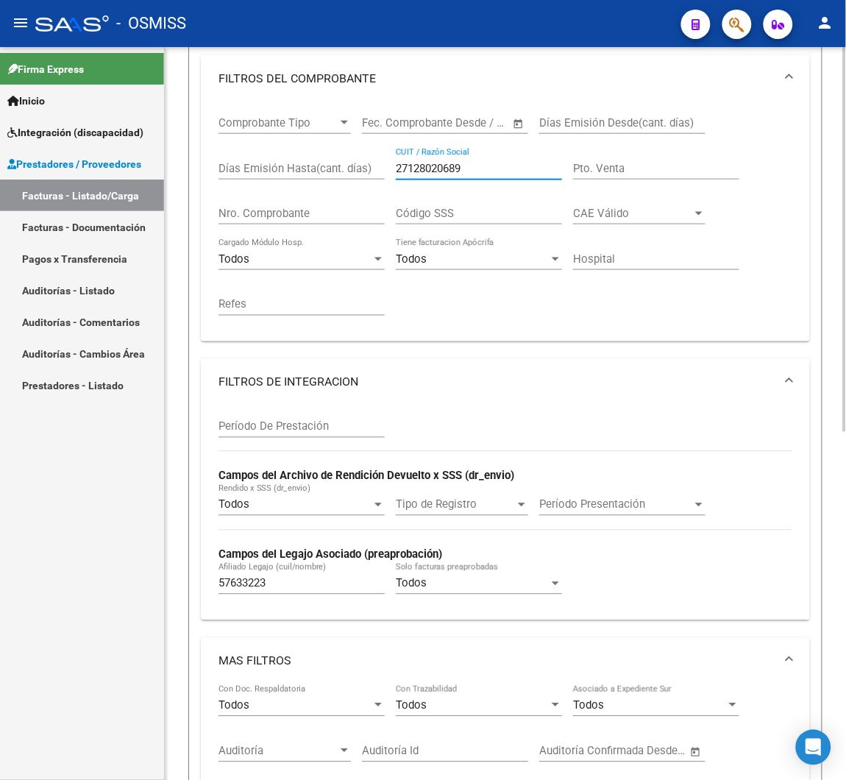
scroll to position [441, 0]
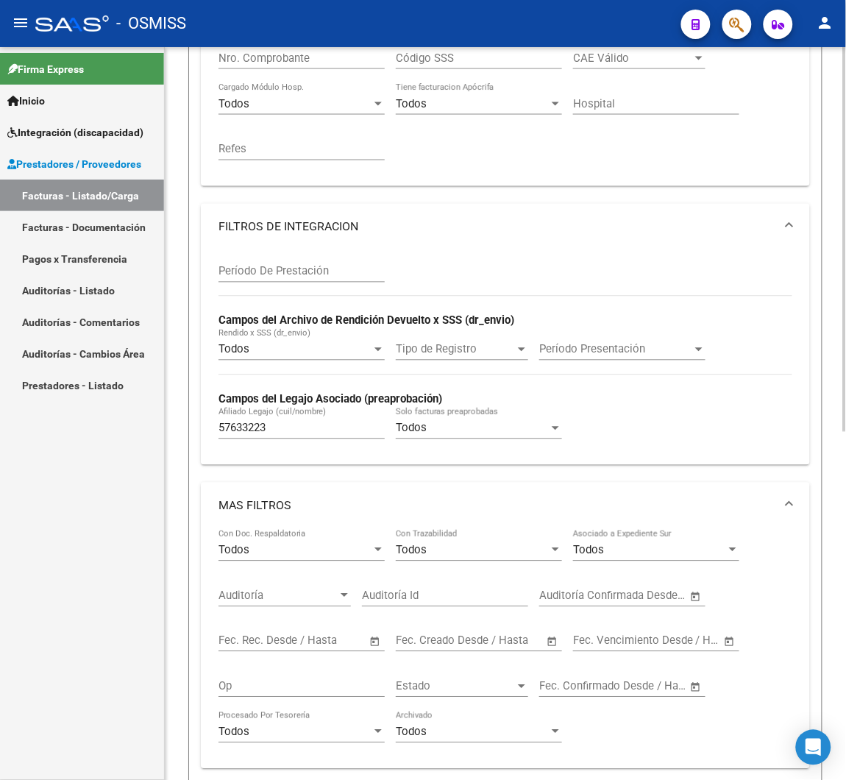
type input "27128020689"
drag, startPoint x: 286, startPoint y: 424, endPoint x: 83, endPoint y: 425, distance: 203.0
click at [87, 425] on mat-sidenav-container "Firma Express Inicio Instructivos Contacto OS Integración (discapacidad) Legajo…" at bounding box center [423, 413] width 846 height 733
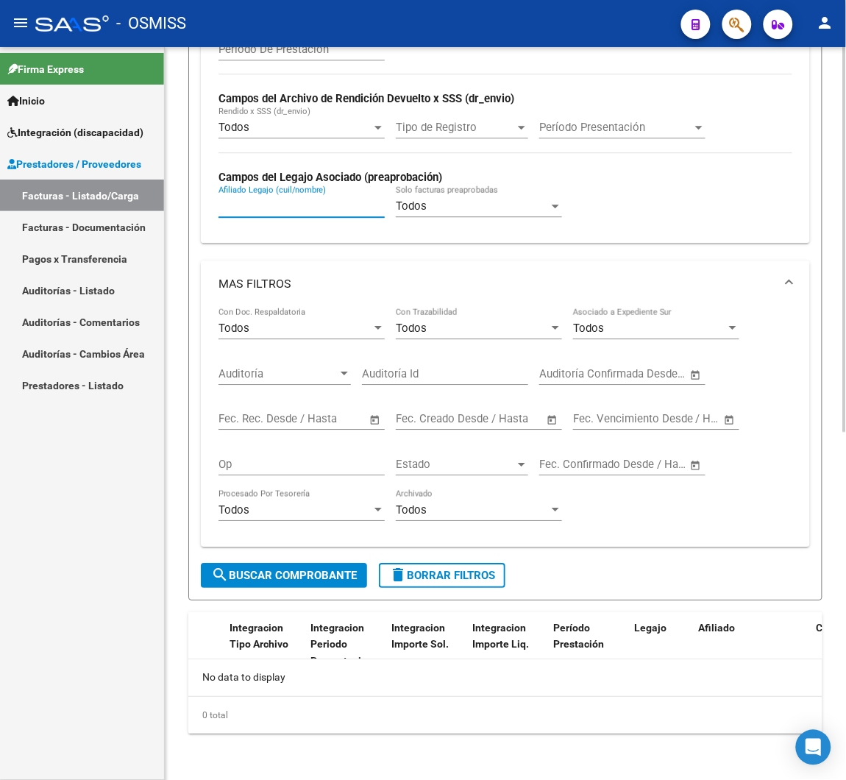
click at [272, 574] on span "search Buscar Comprobante" at bounding box center [284, 574] width 146 height 13
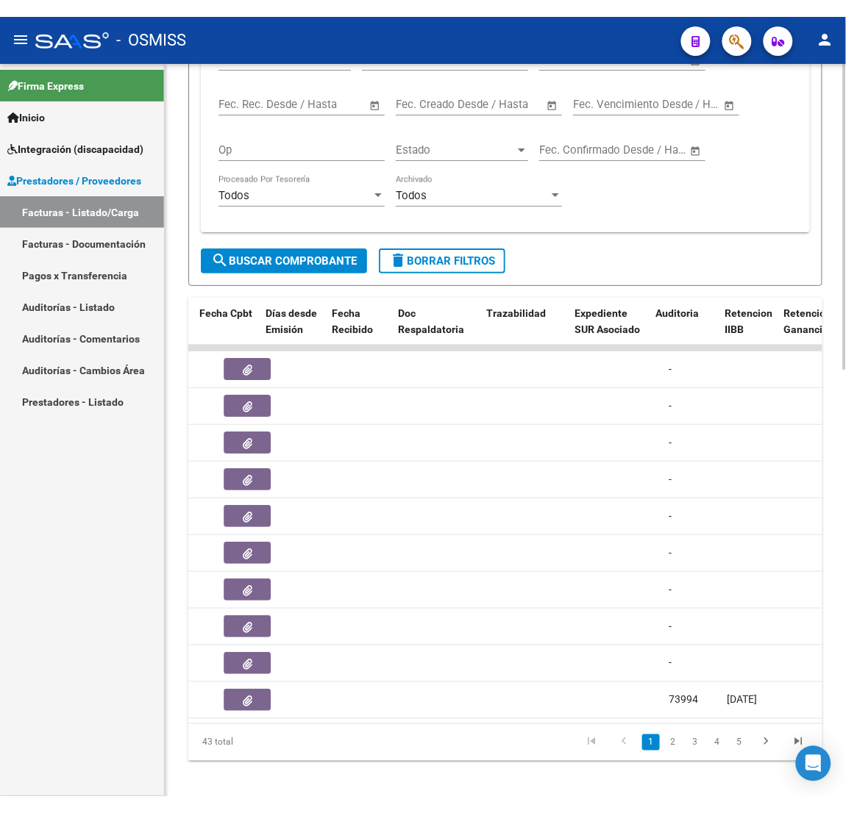
scroll to position [0, 721]
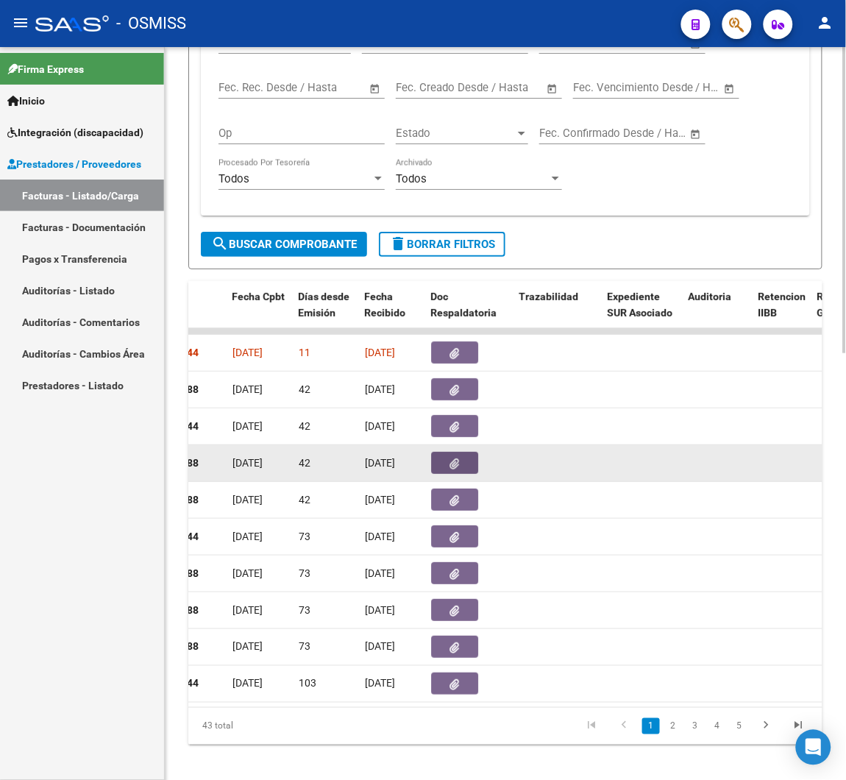
click at [455, 463] on icon "button" at bounding box center [455, 463] width 10 height 11
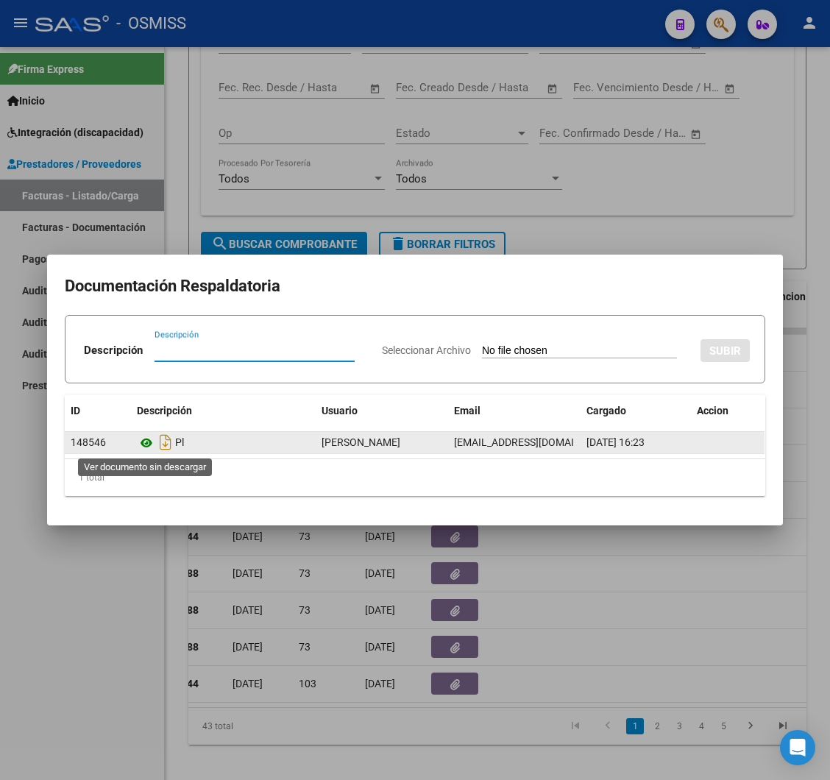
click at [142, 443] on icon at bounding box center [146, 443] width 19 height 18
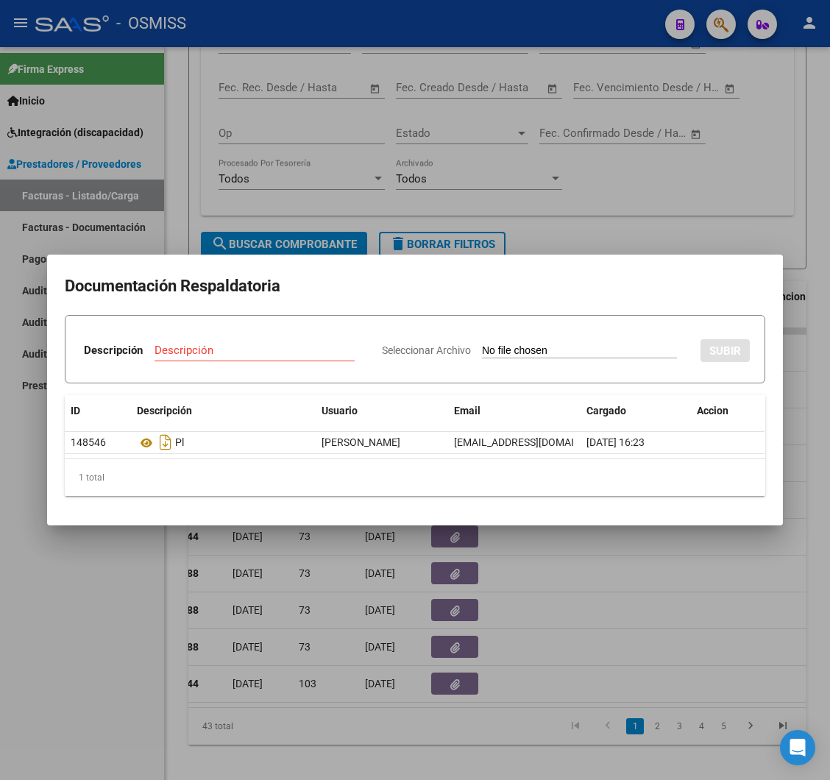
click at [94, 717] on div at bounding box center [415, 390] width 830 height 780
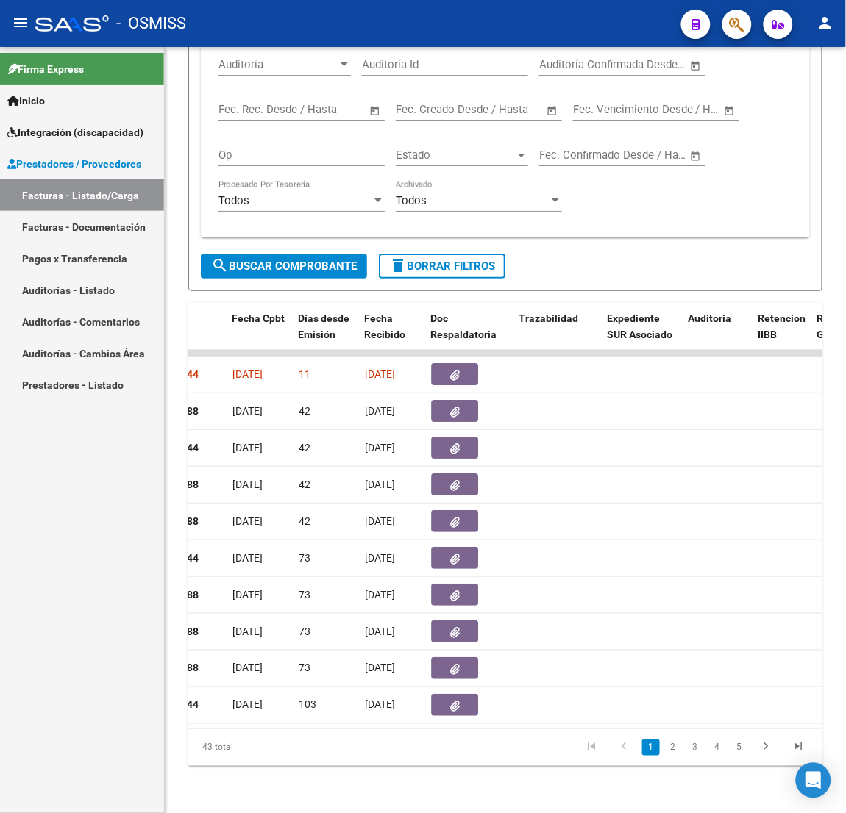
scroll to position [989, 0]
